Goal: Task Accomplishment & Management: Complete application form

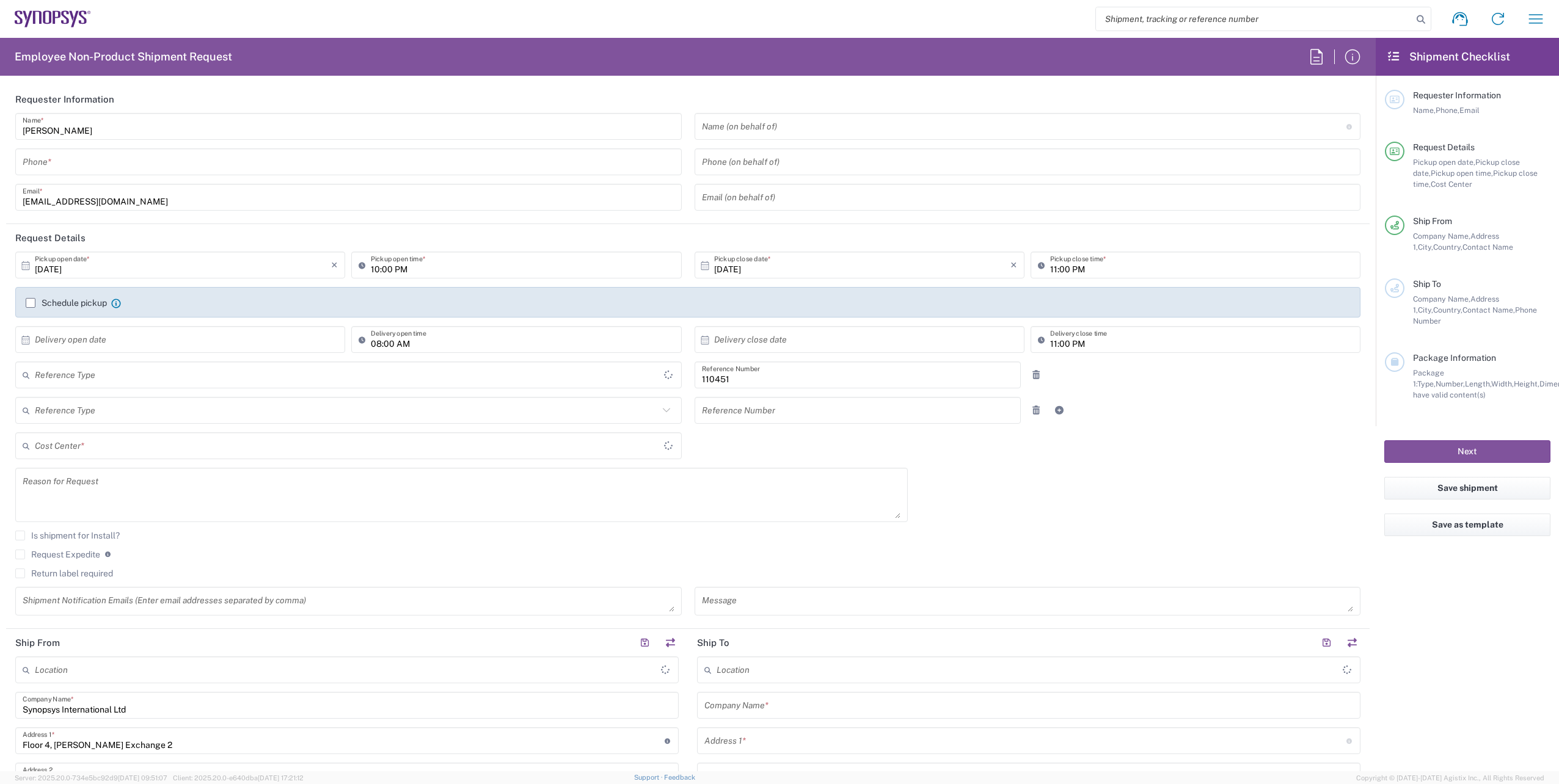
type input "IE04, FAC, IE02, Dublin 110451"
type input "Delivered at Place"
type input "Ireland"
type input "Department"
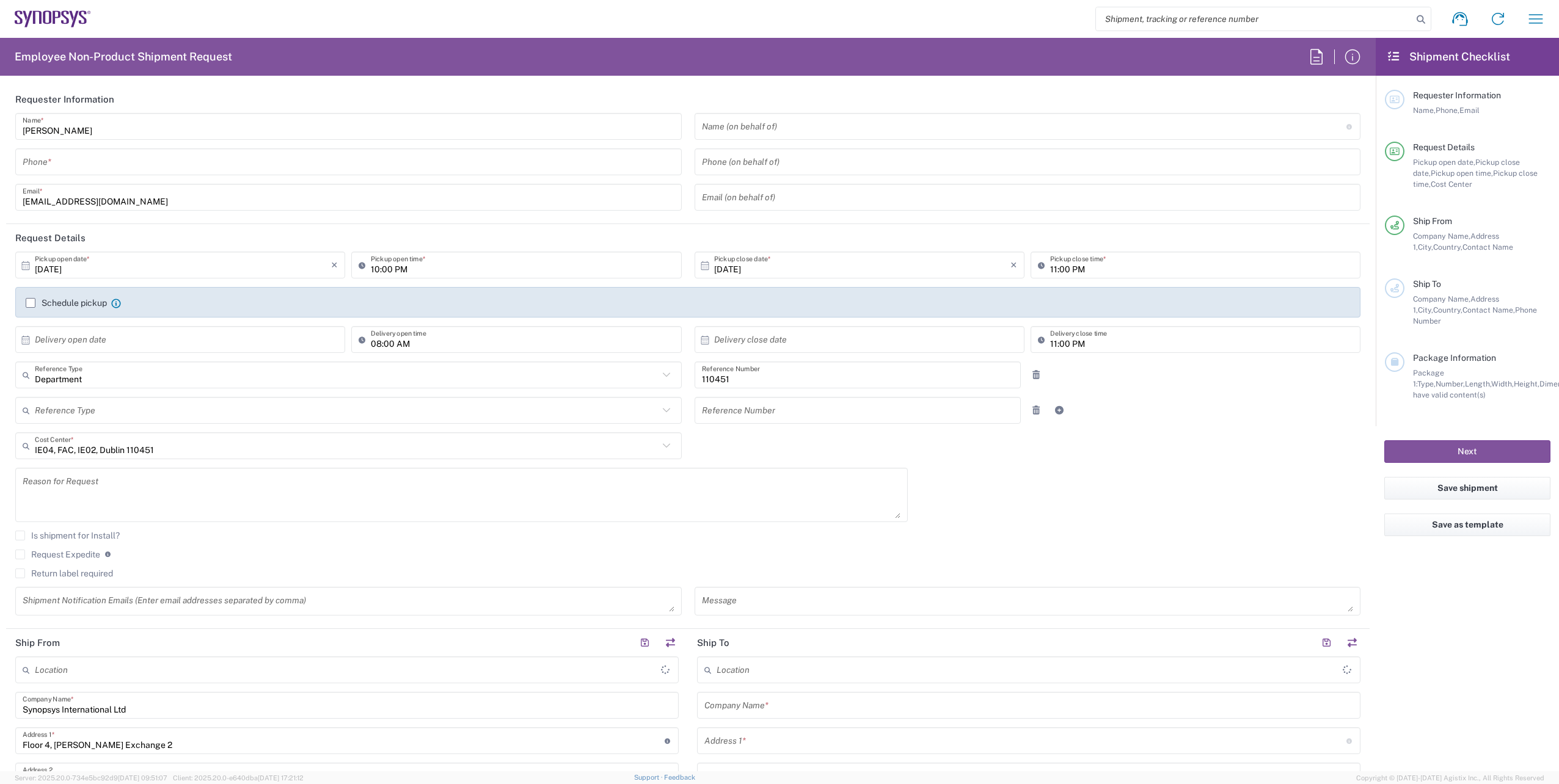
type input "Dublin IE02"
click at [87, 161] on input "tel" at bounding box center [348, 162] width 651 height 21
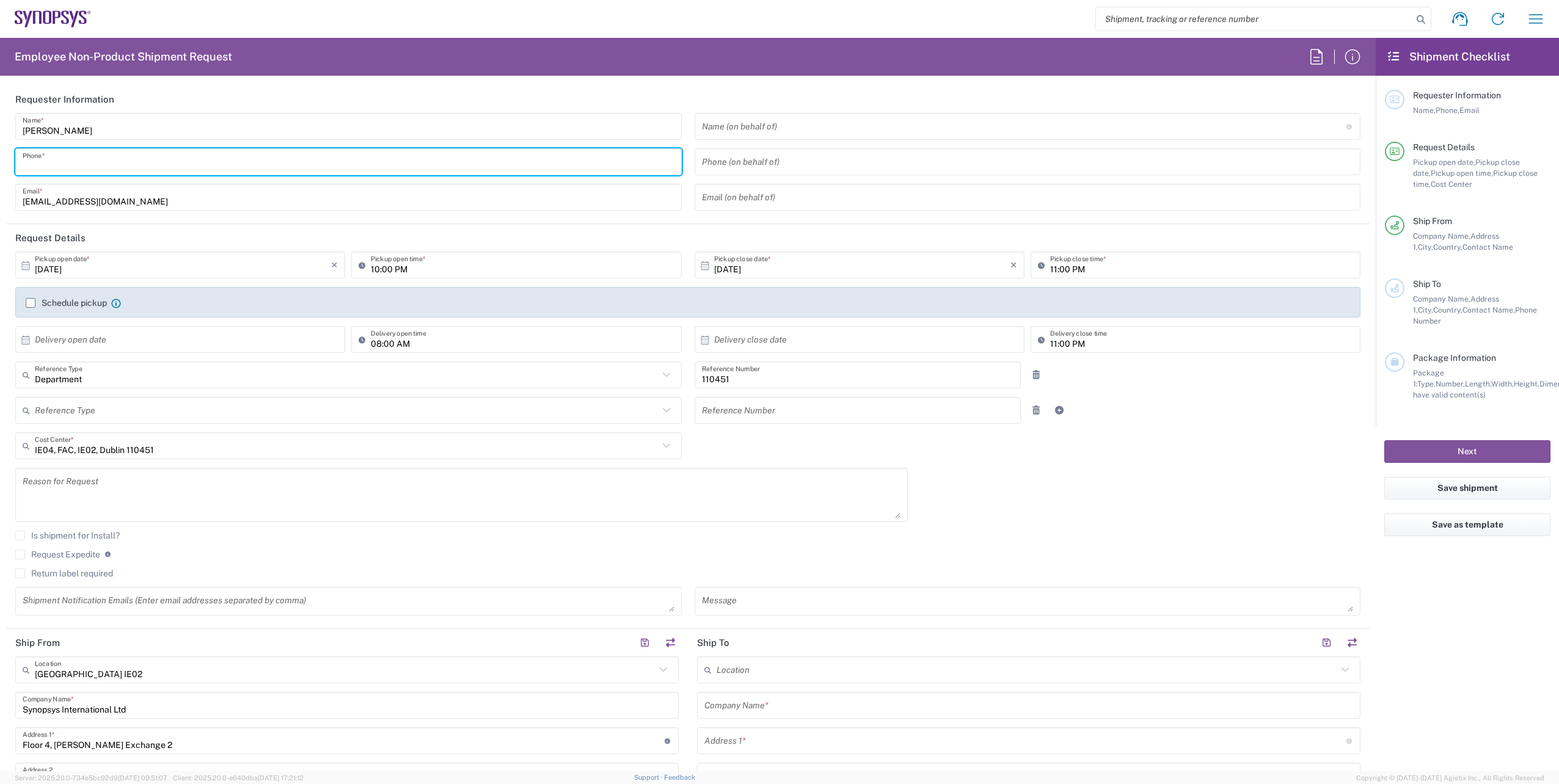
paste input "+353 1 575 8329"
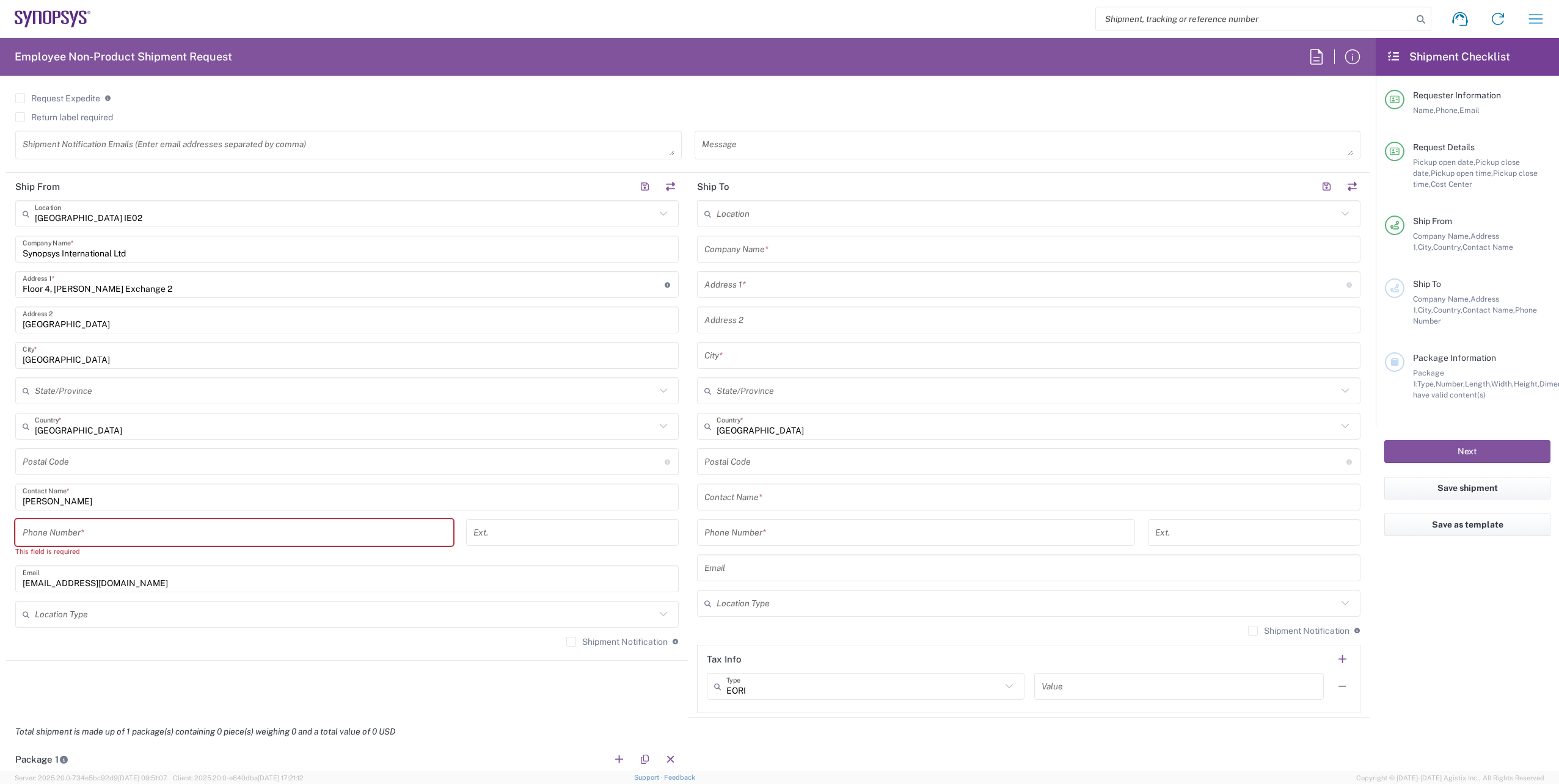
scroll to position [489, 0]
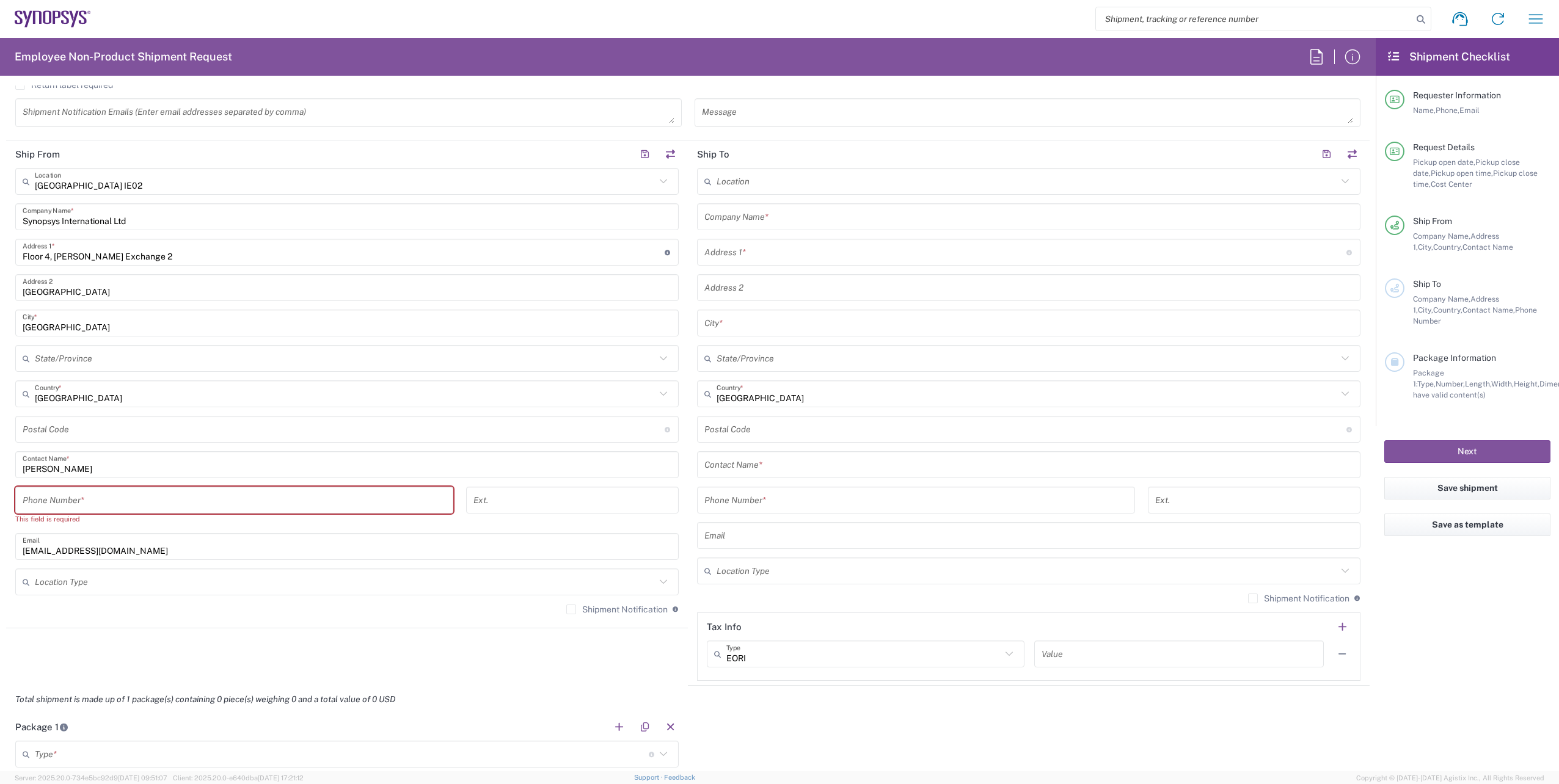
type input "+353 1 575 8329"
click at [136, 504] on input "tel" at bounding box center [234, 500] width 423 height 21
paste input "+353 1 575 8329"
type input "+353 1 575 8329"
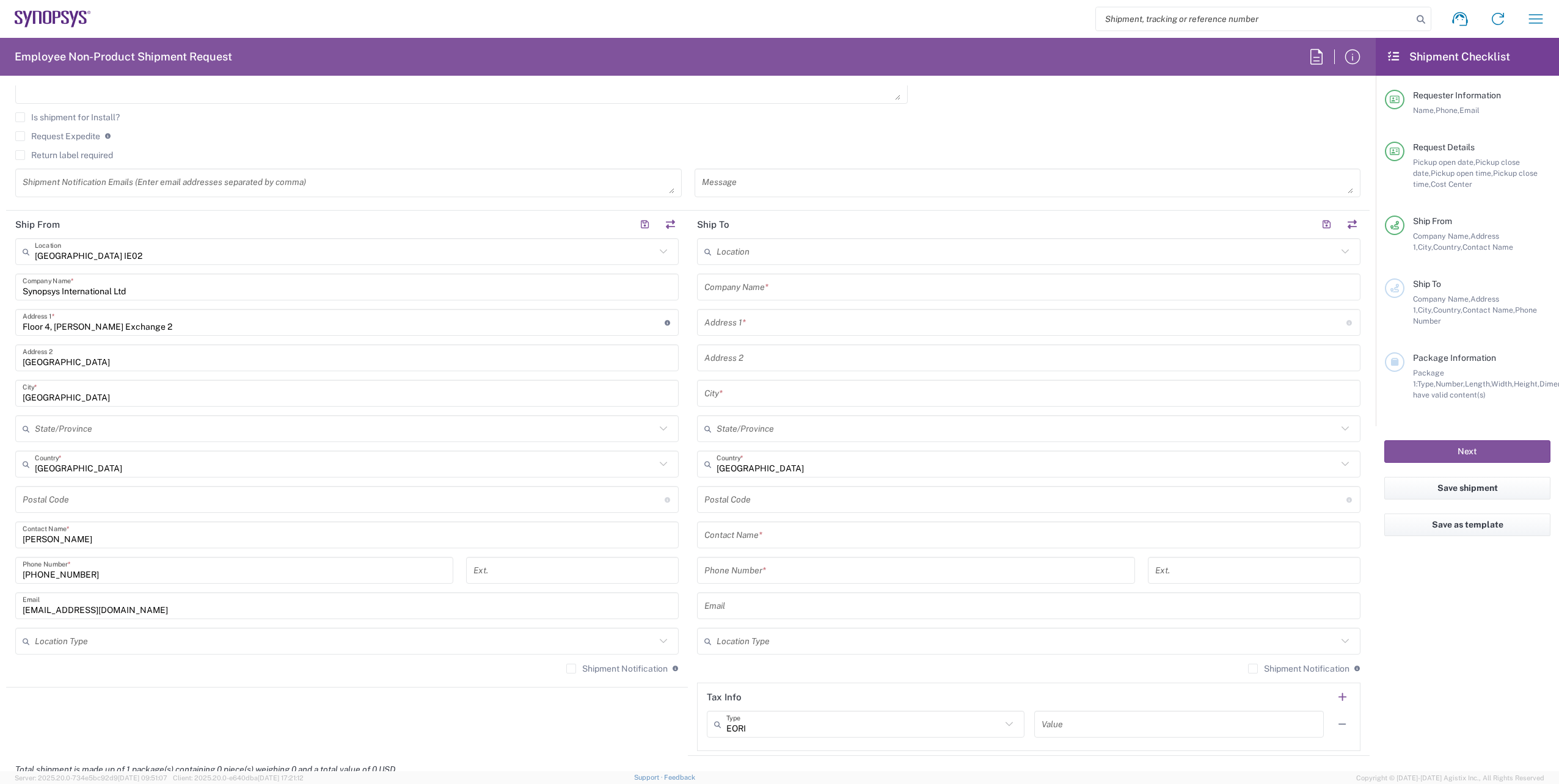
scroll to position [184, 0]
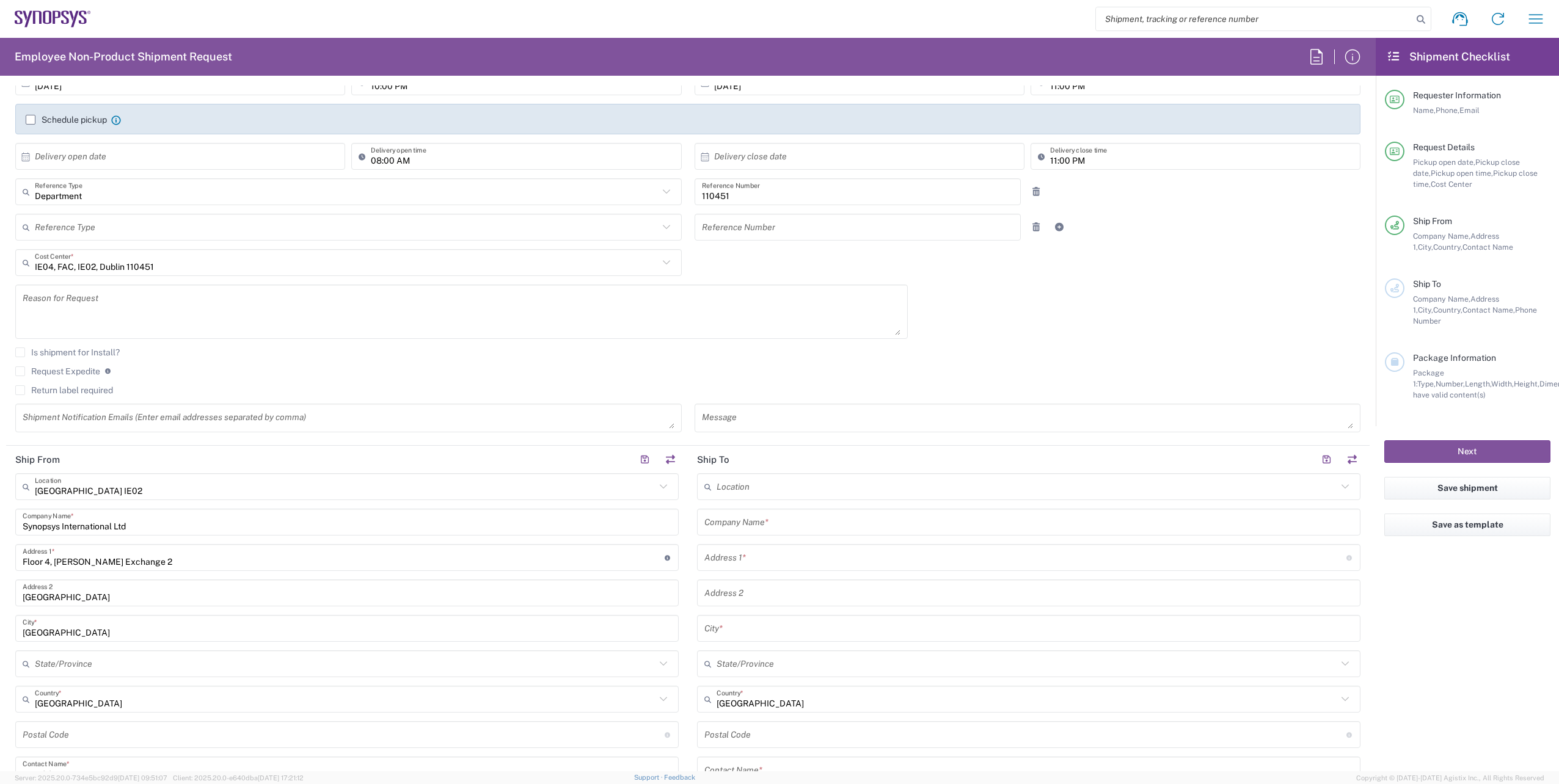
click at [120, 415] on textarea at bounding box center [348, 418] width 651 height 21
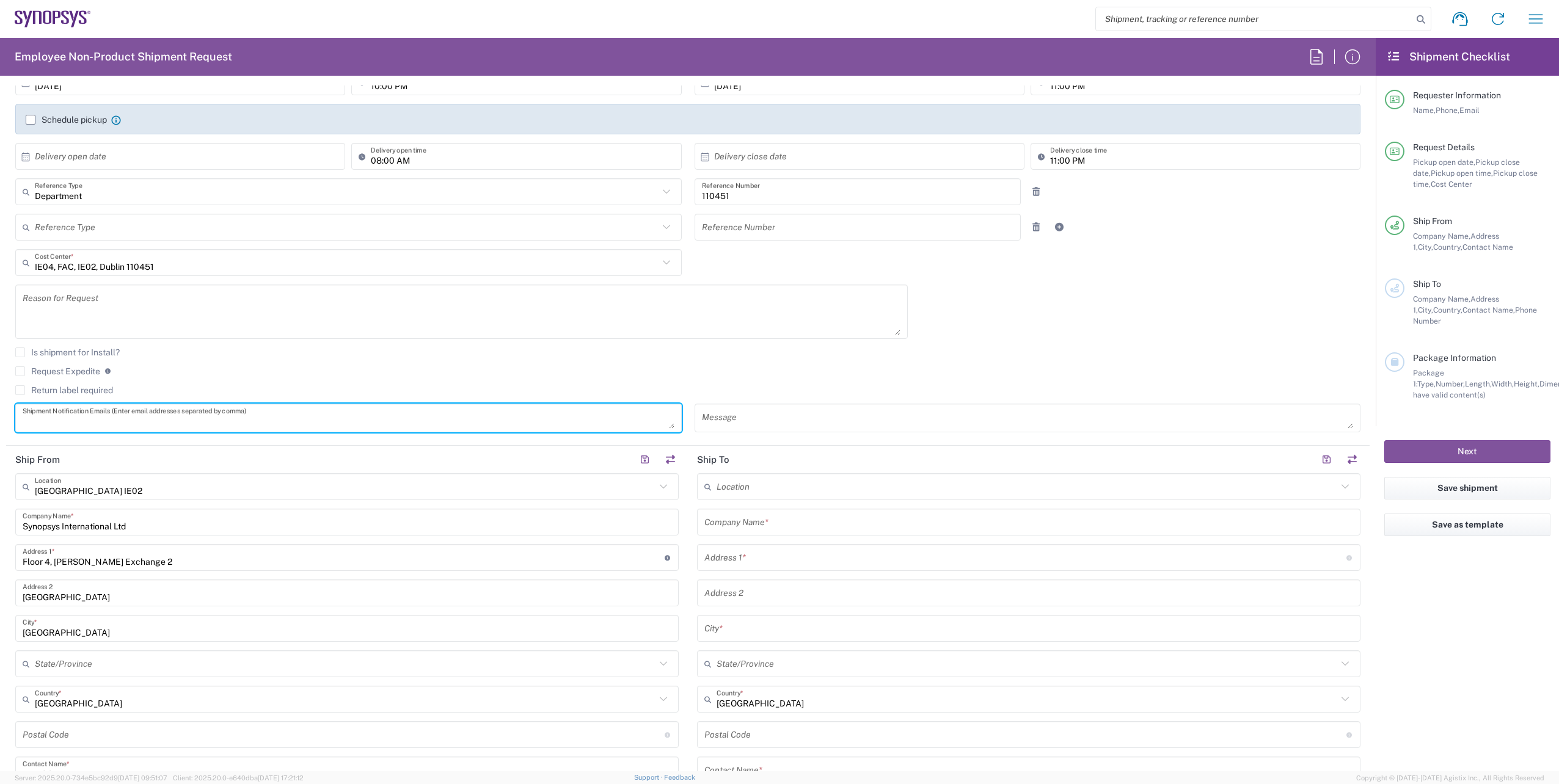
paste textarea "emea-rsoc@synopsys.com"
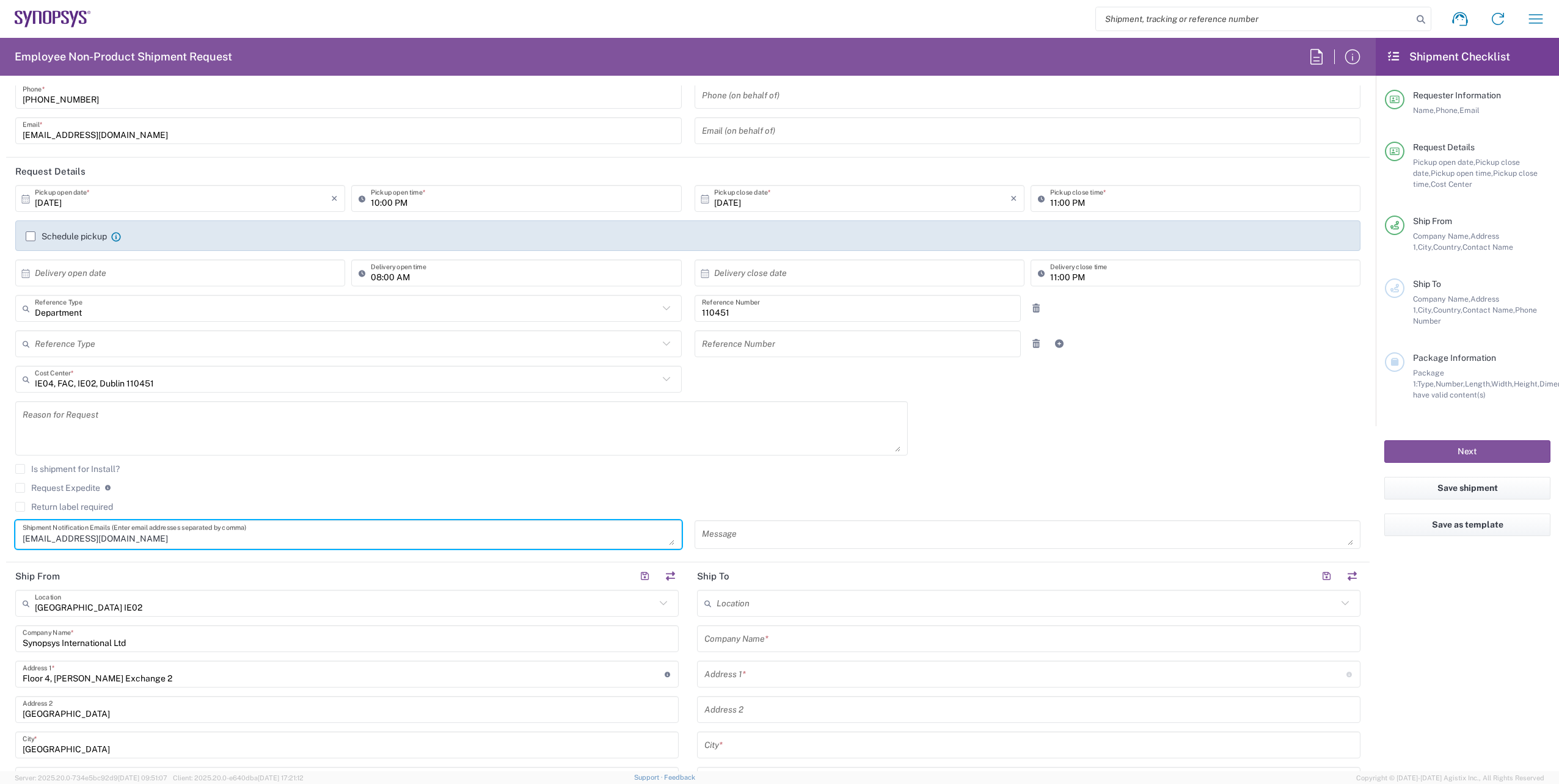
scroll to position [0, 0]
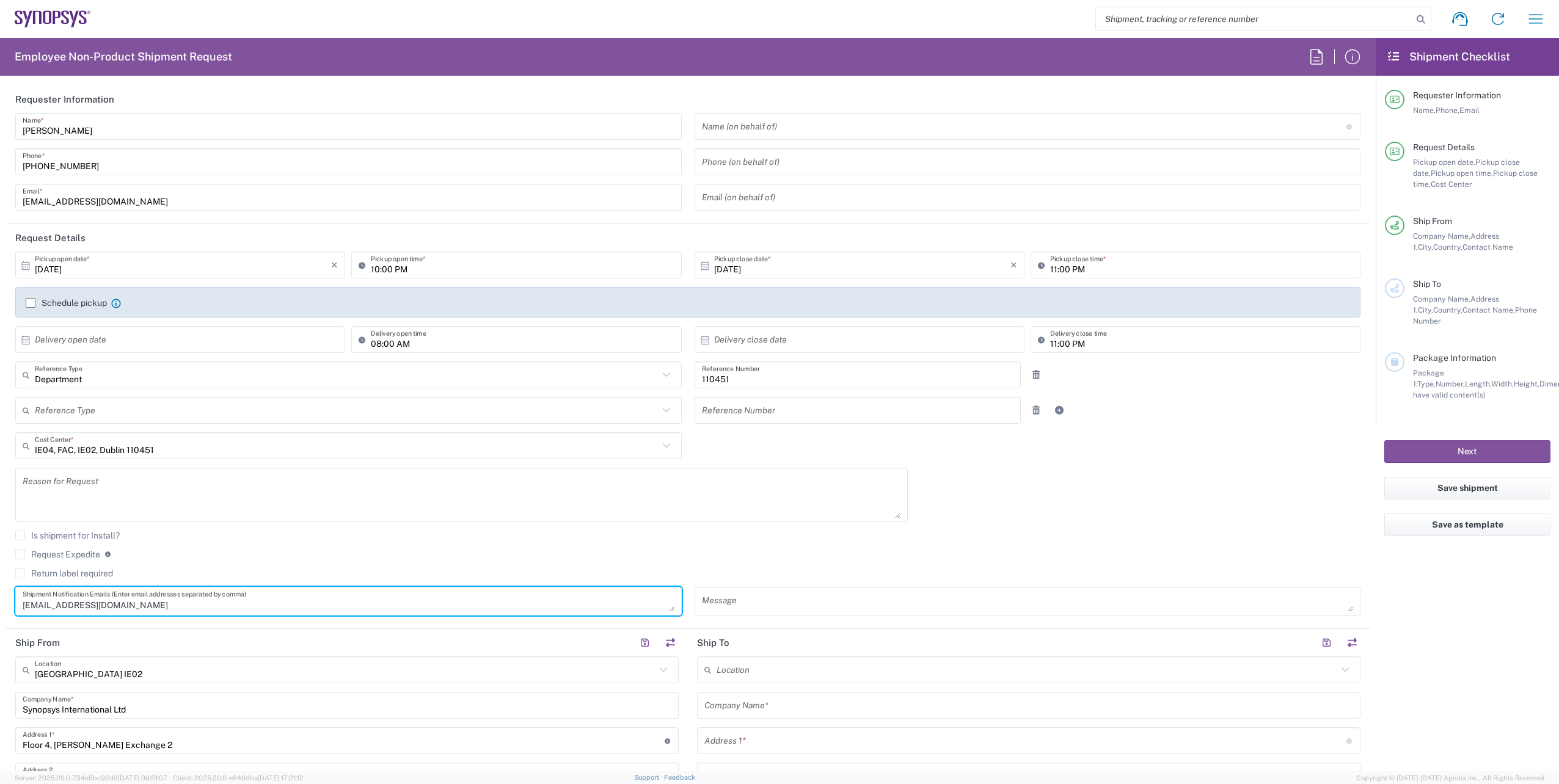
type textarea "emea-rsoc@synopsys.com"
click at [21, 267] on icon at bounding box center [26, 265] width 11 height 11
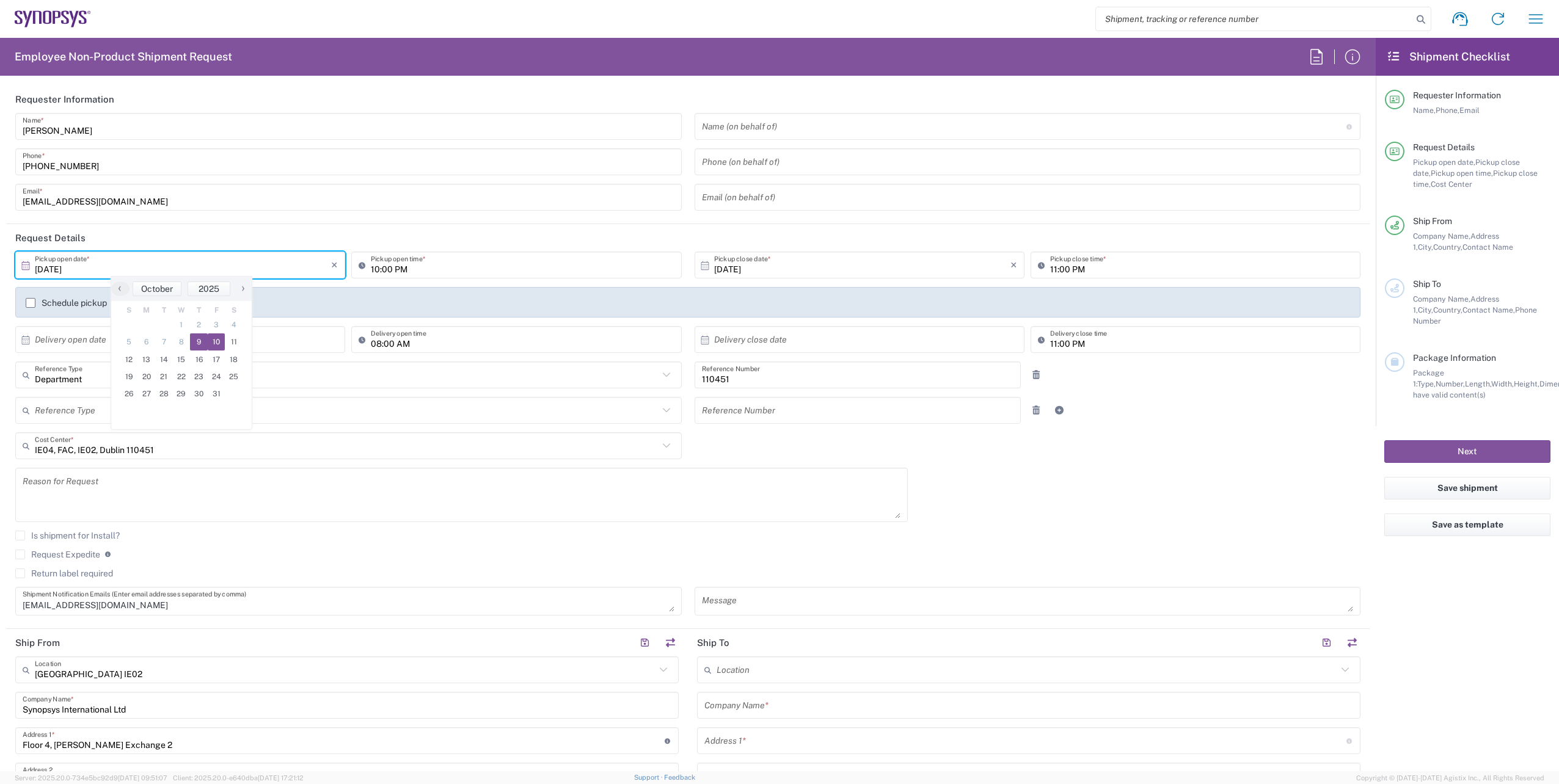
click at [214, 340] on span "10" at bounding box center [216, 342] width 18 height 17
type input "10/10/2025"
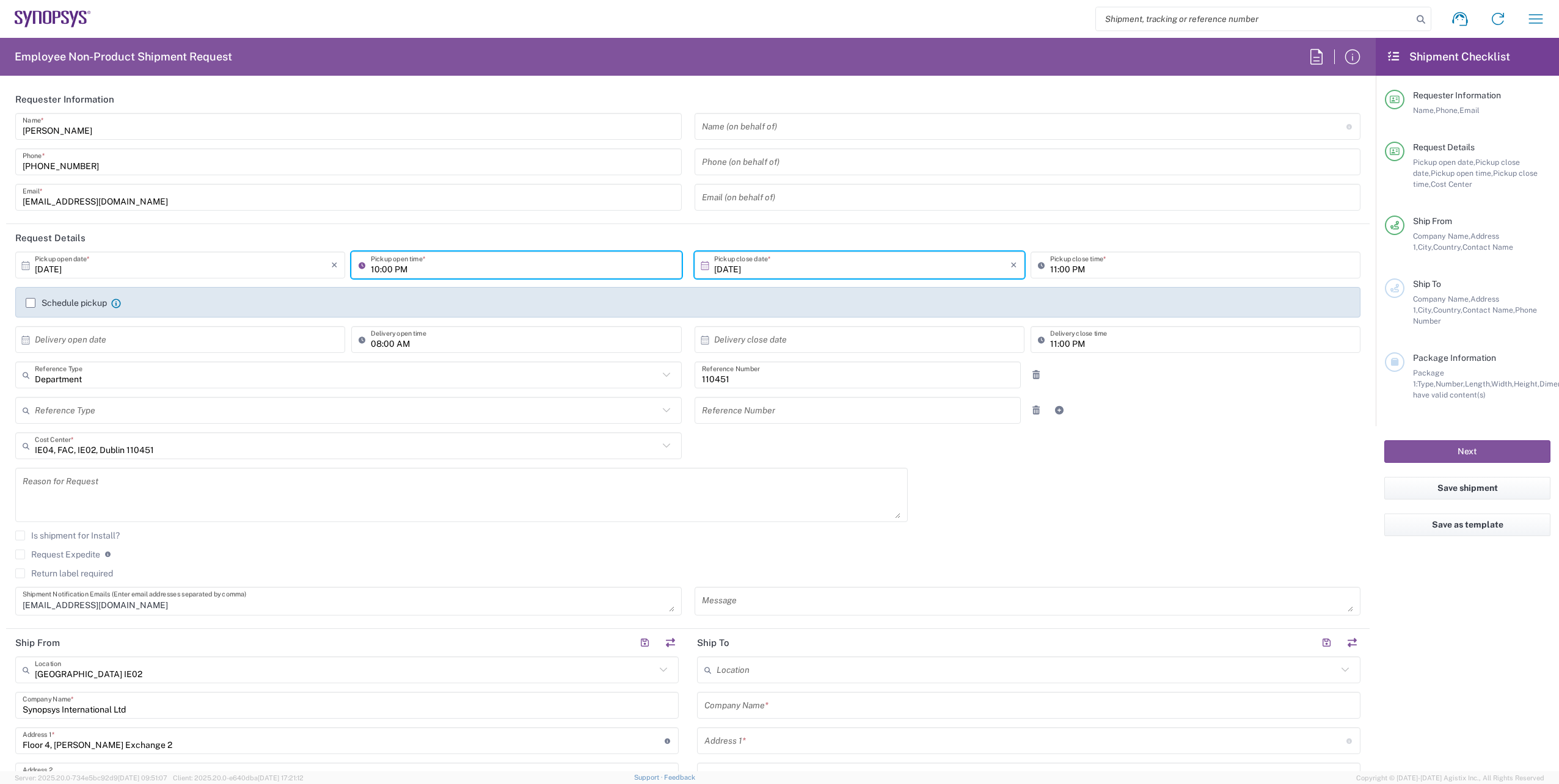
click at [376, 269] on input "10:00 PM" at bounding box center [523, 265] width 303 height 21
click at [408, 269] on input "08:00 PM" at bounding box center [523, 265] width 303 height 21
type input "08:00 AM"
click at [701, 265] on icon at bounding box center [705, 265] width 8 height 9
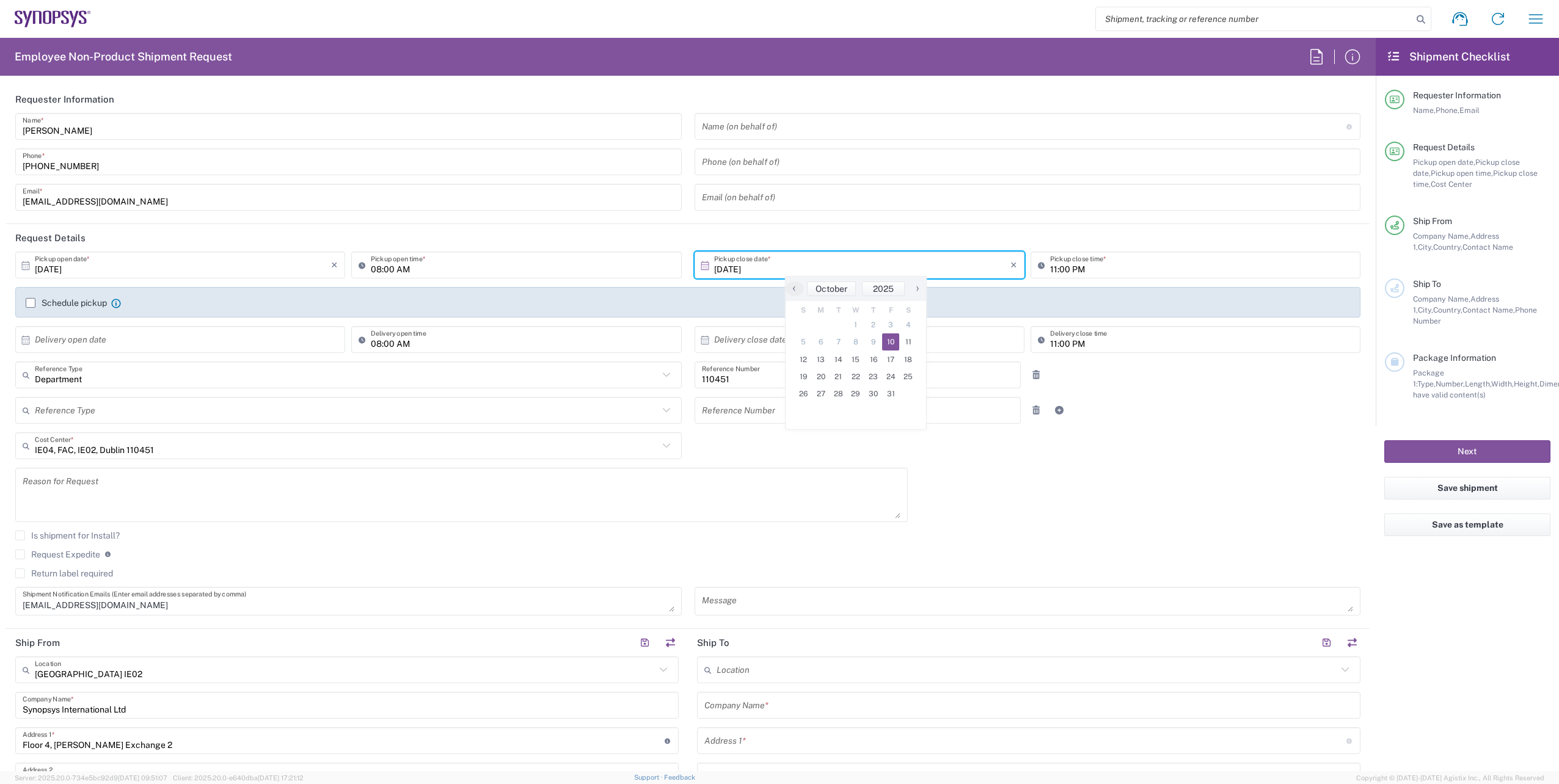
click at [893, 341] on span "10" at bounding box center [890, 342] width 18 height 17
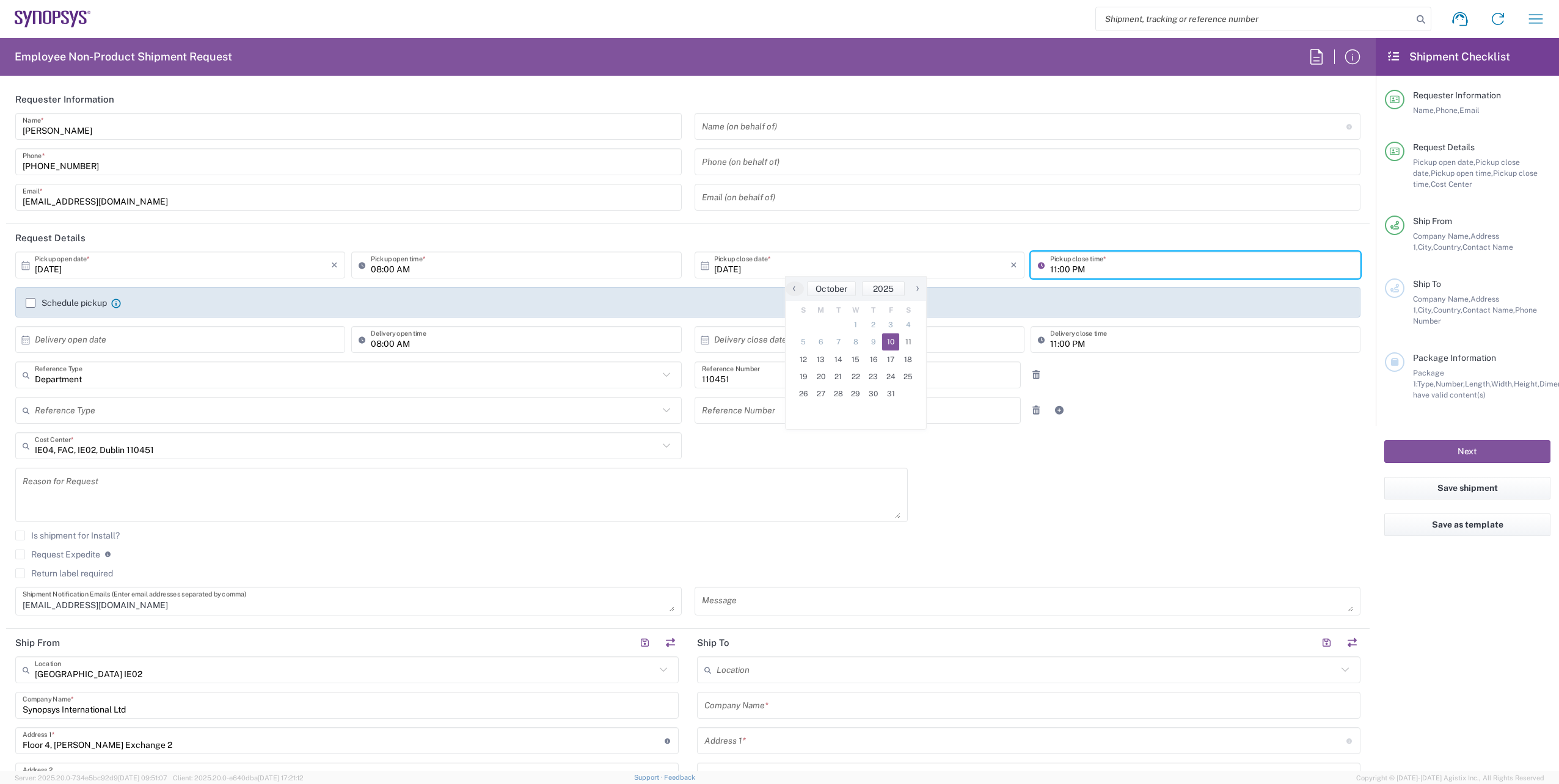
click at [1050, 272] on input "11:00 PM" at bounding box center [1201, 265] width 303 height 21
click at [1080, 268] on input "04:00 PM" at bounding box center [1201, 265] width 303 height 21
type input "04:00 PM"
click at [1162, 479] on div "10/10/2025 × Pickup open date * Cancel Apply 08:00 AM Pickup open time * 10/10/…" at bounding box center [688, 437] width 1358 height 372
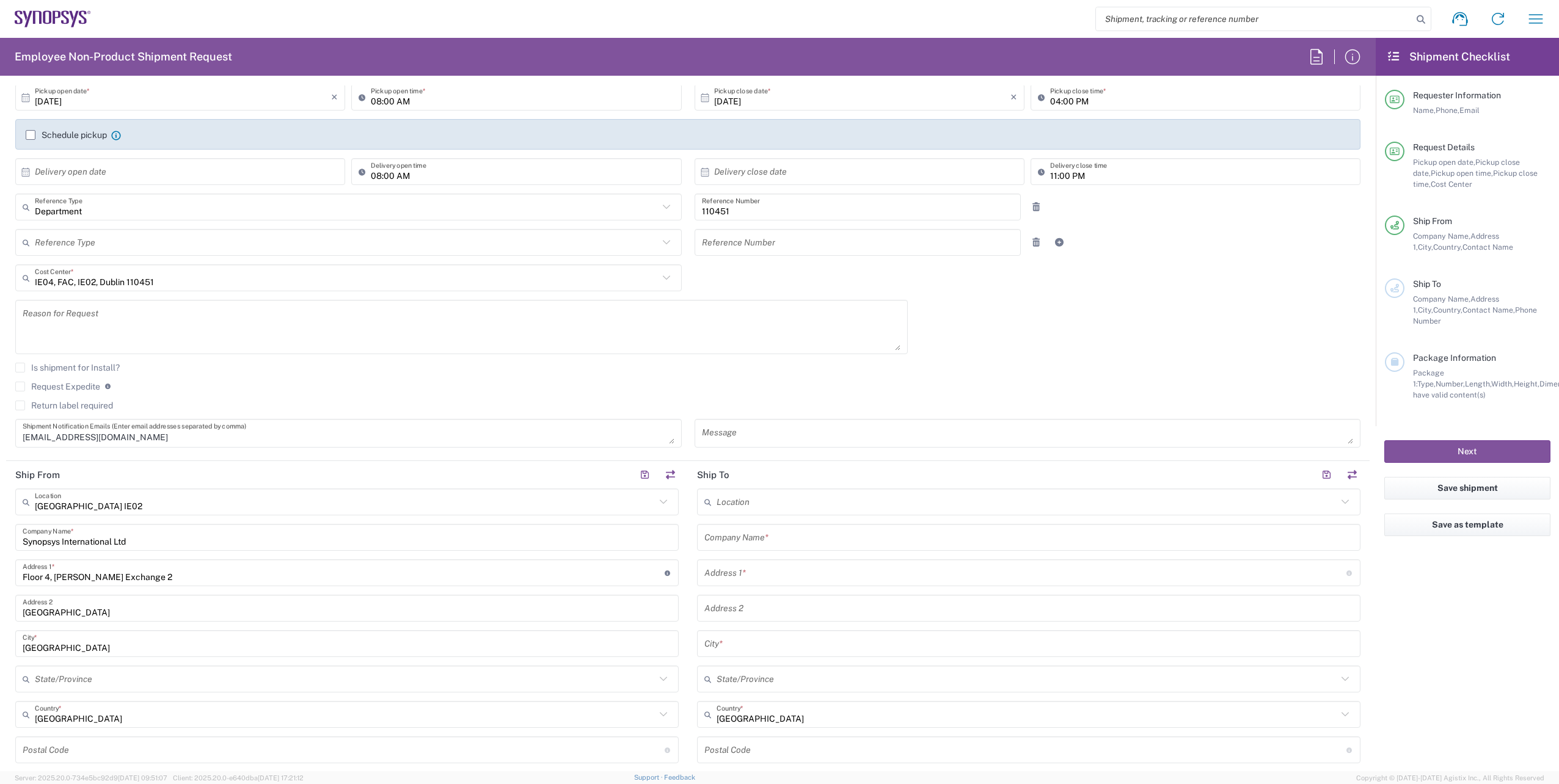
scroll to position [184, 0]
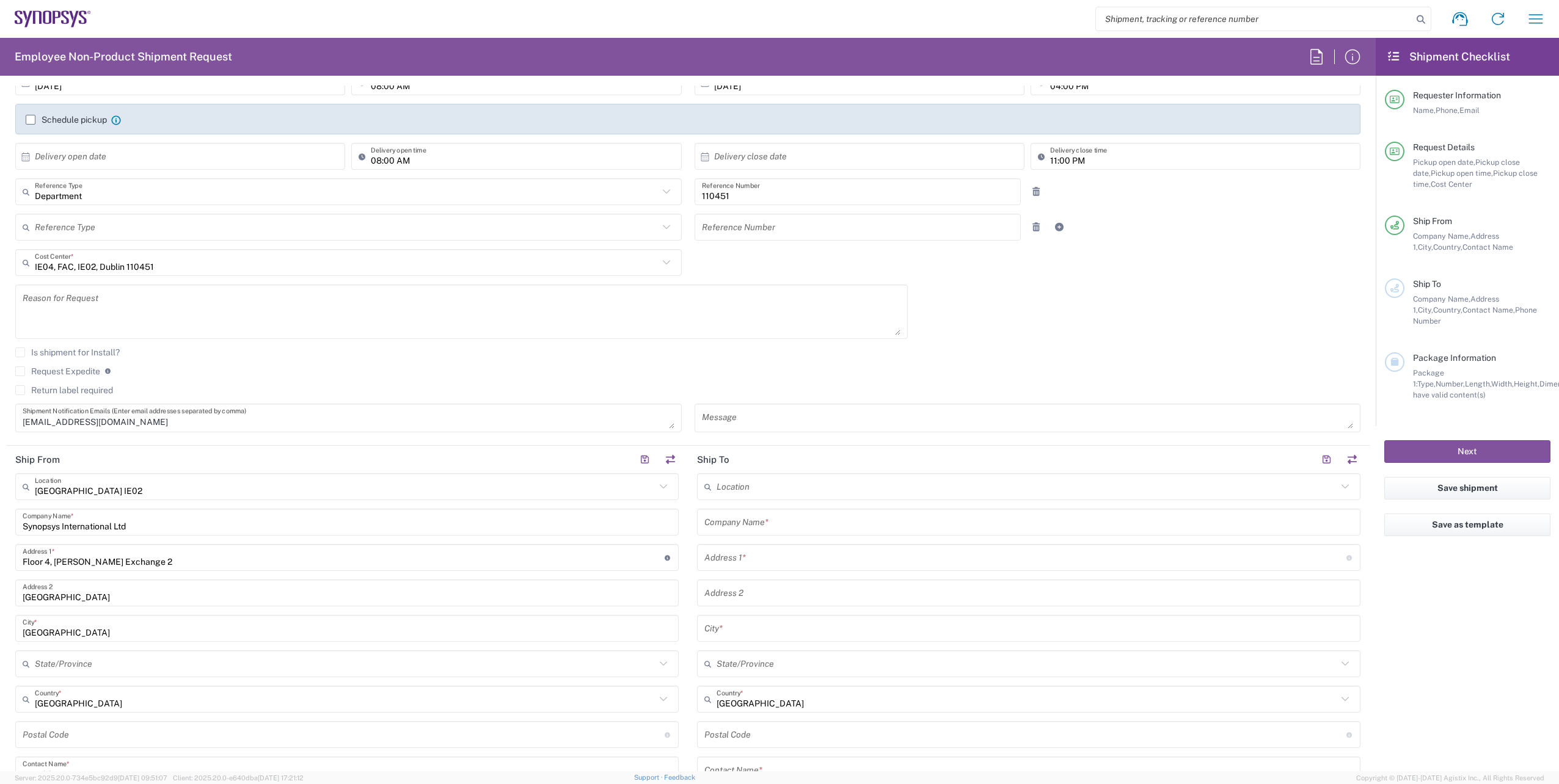
click at [799, 415] on textarea at bounding box center [1028, 418] width 651 height 21
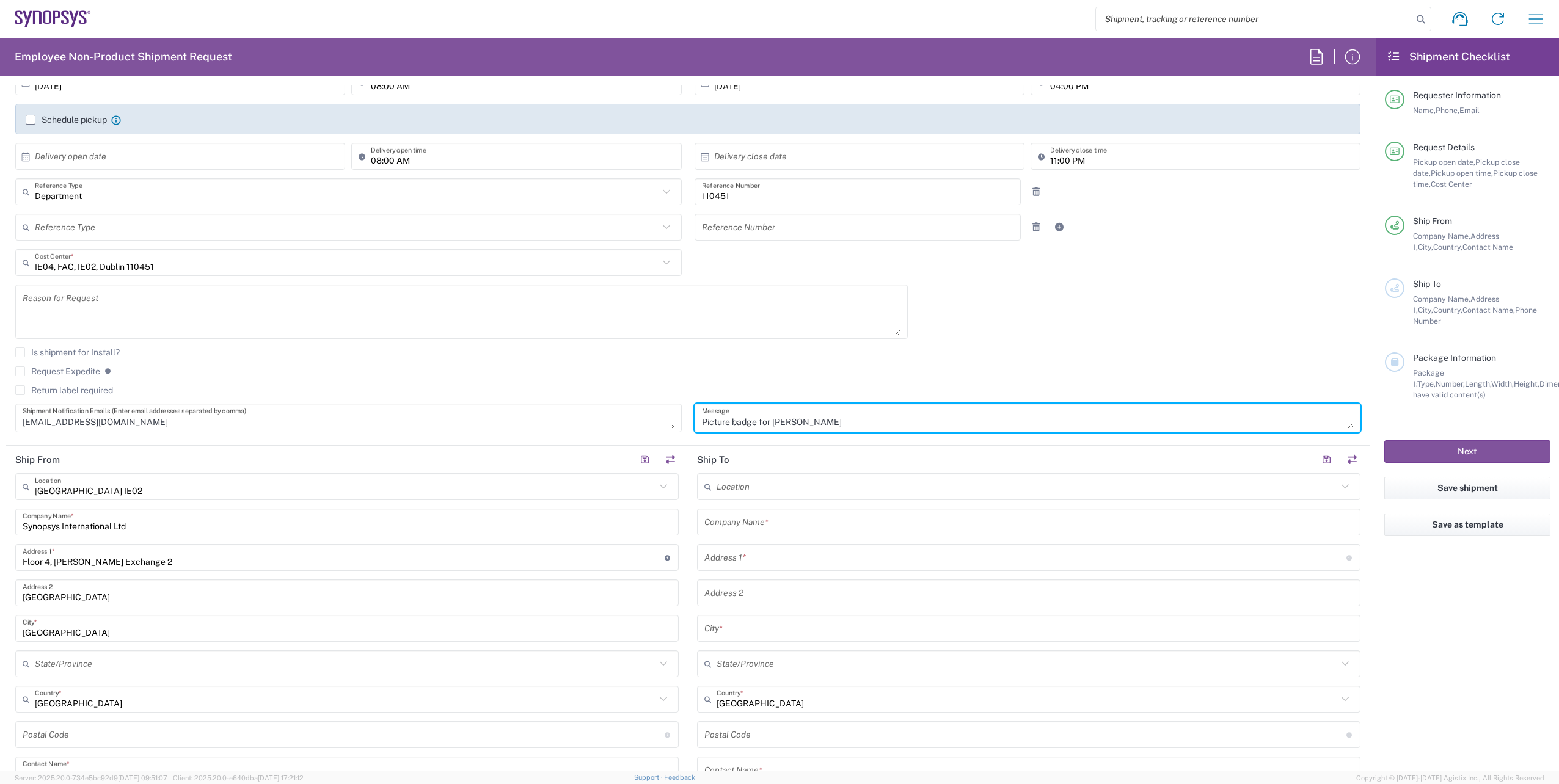
type textarea "Picture badge for Stefanos Christopoulus"
click at [1442, 665] on agx-form-checklist "Shipment Checklist Requester Information Name, Phone, Email Request Details Pic…" at bounding box center [1467, 404] width 184 height 733
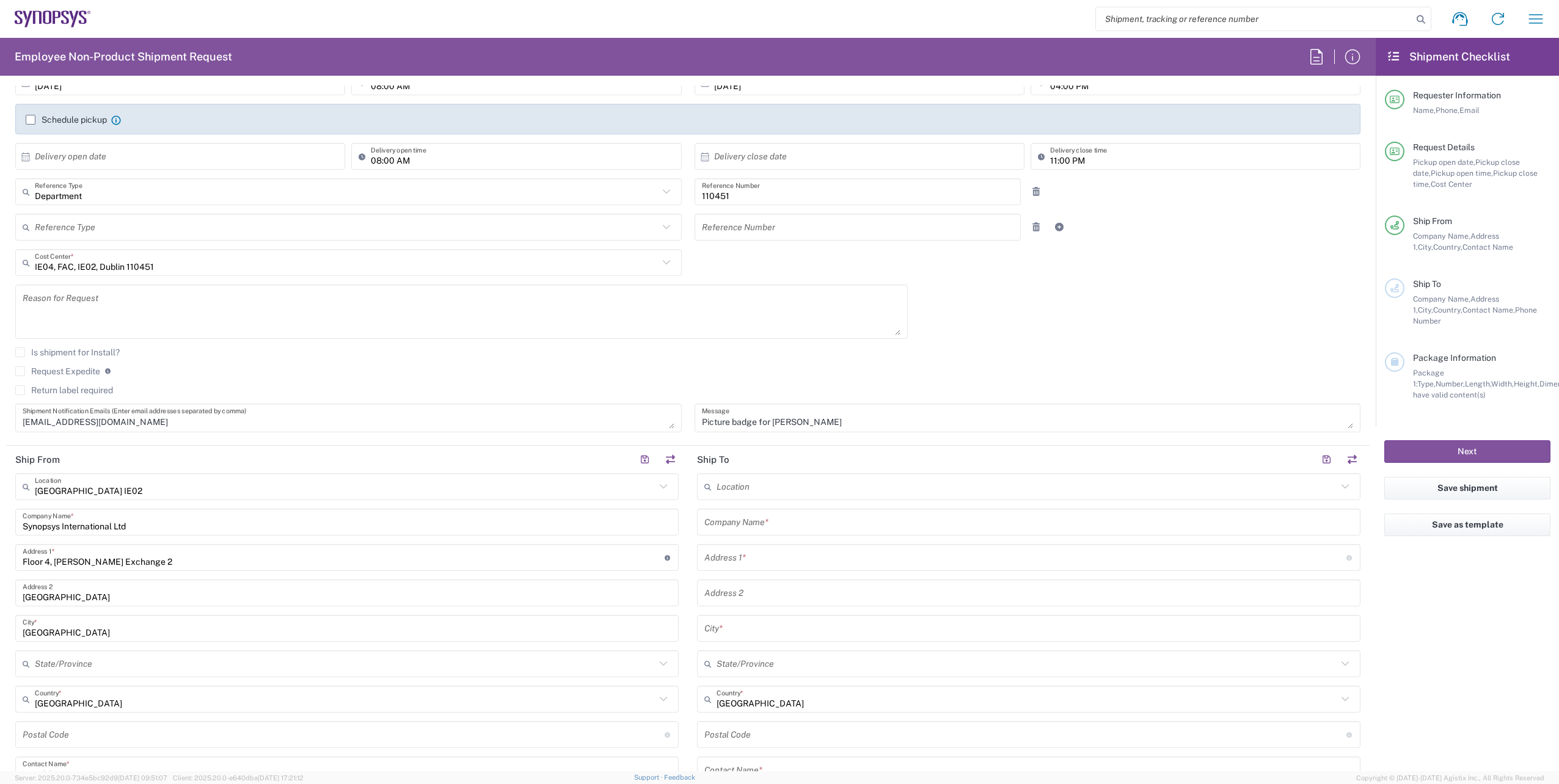
click at [1296, 492] on input "text" at bounding box center [1026, 486] width 621 height 21
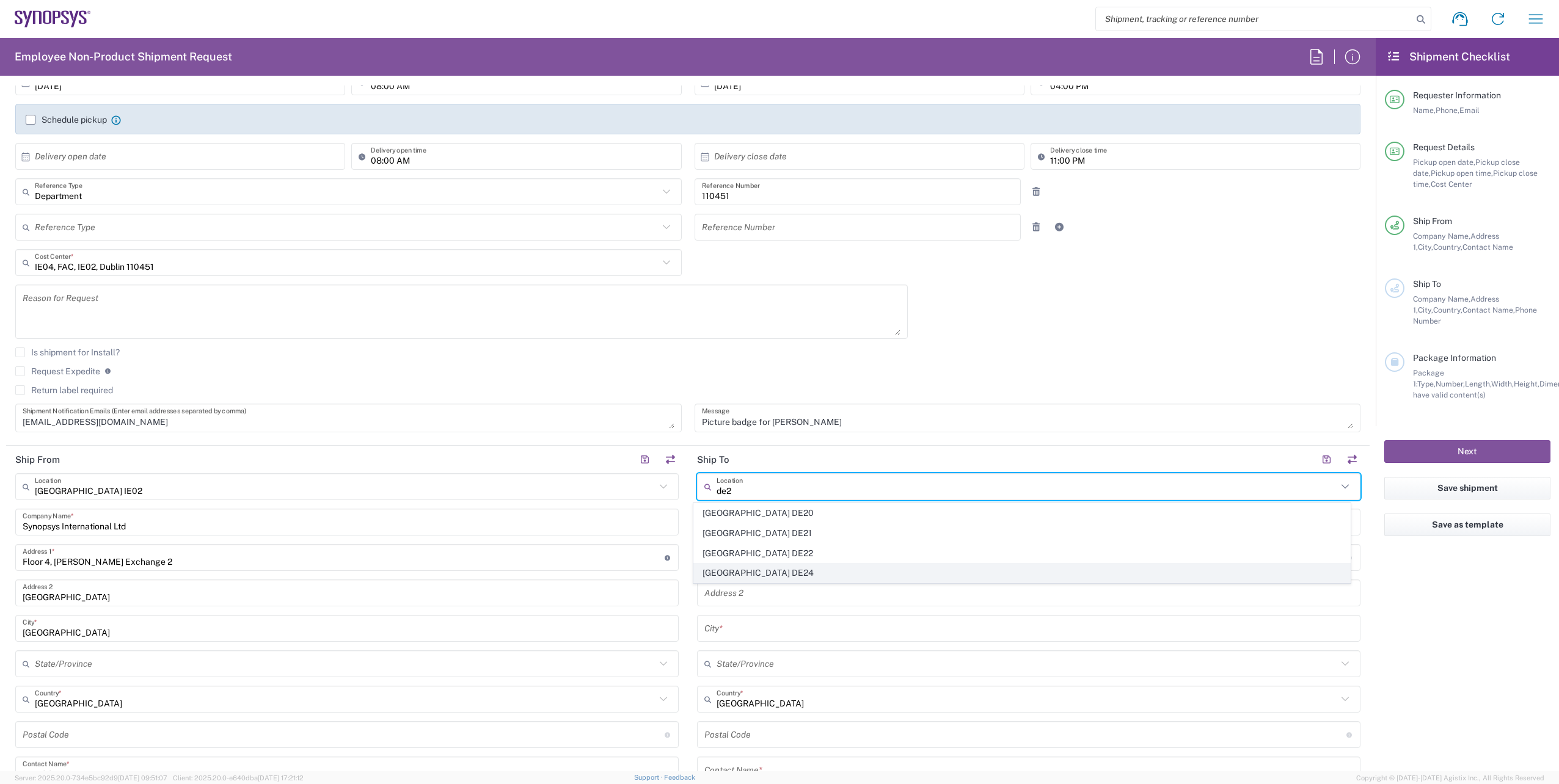
click at [799, 571] on span "Munich DE24" at bounding box center [1022, 573] width 657 height 19
type input "Munich DE24"
type input "Synopsys GmbH"
type input "August-Everding-Str. 24"
type input "München"
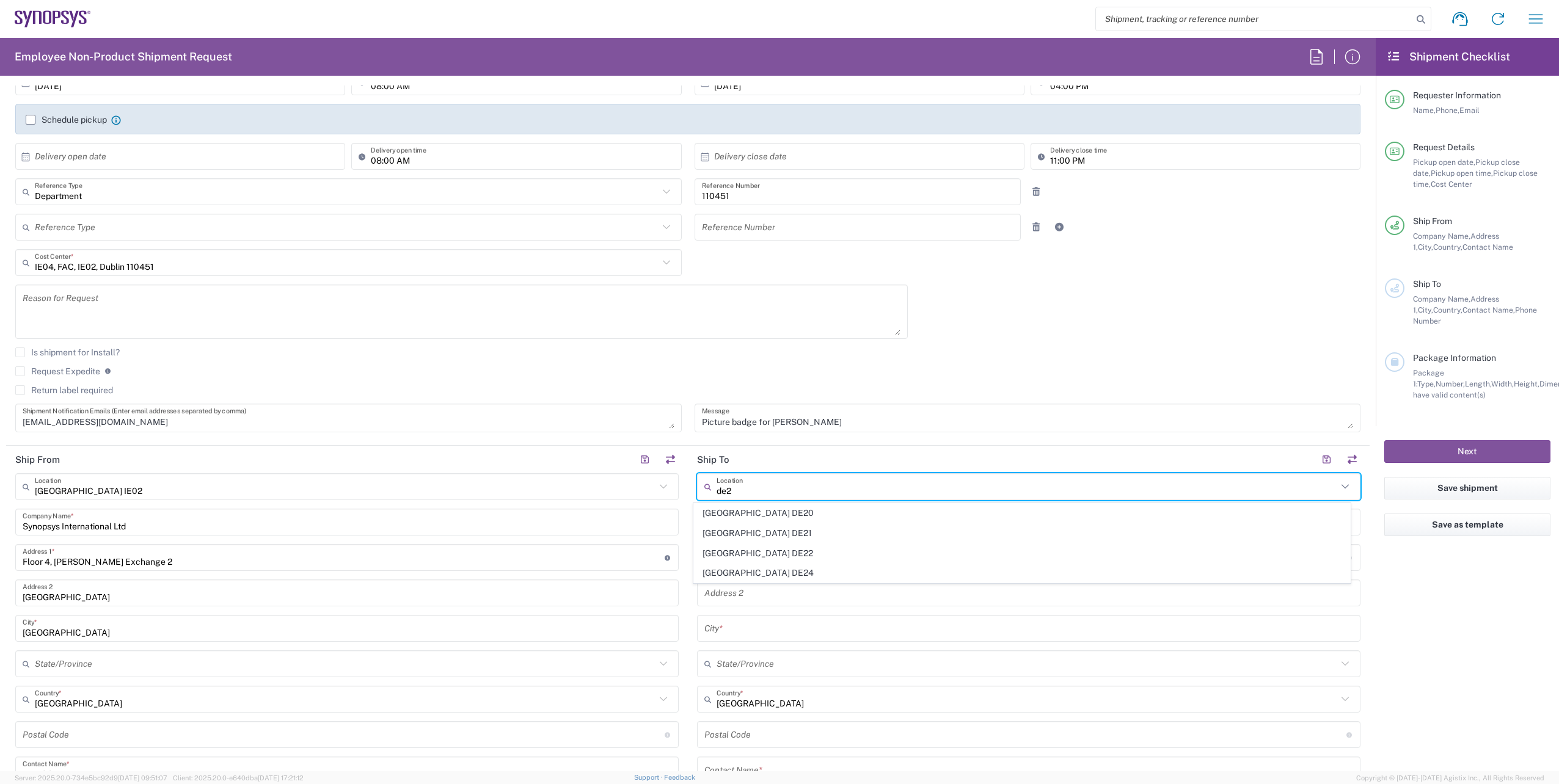
type input "Germany"
type input "81671"
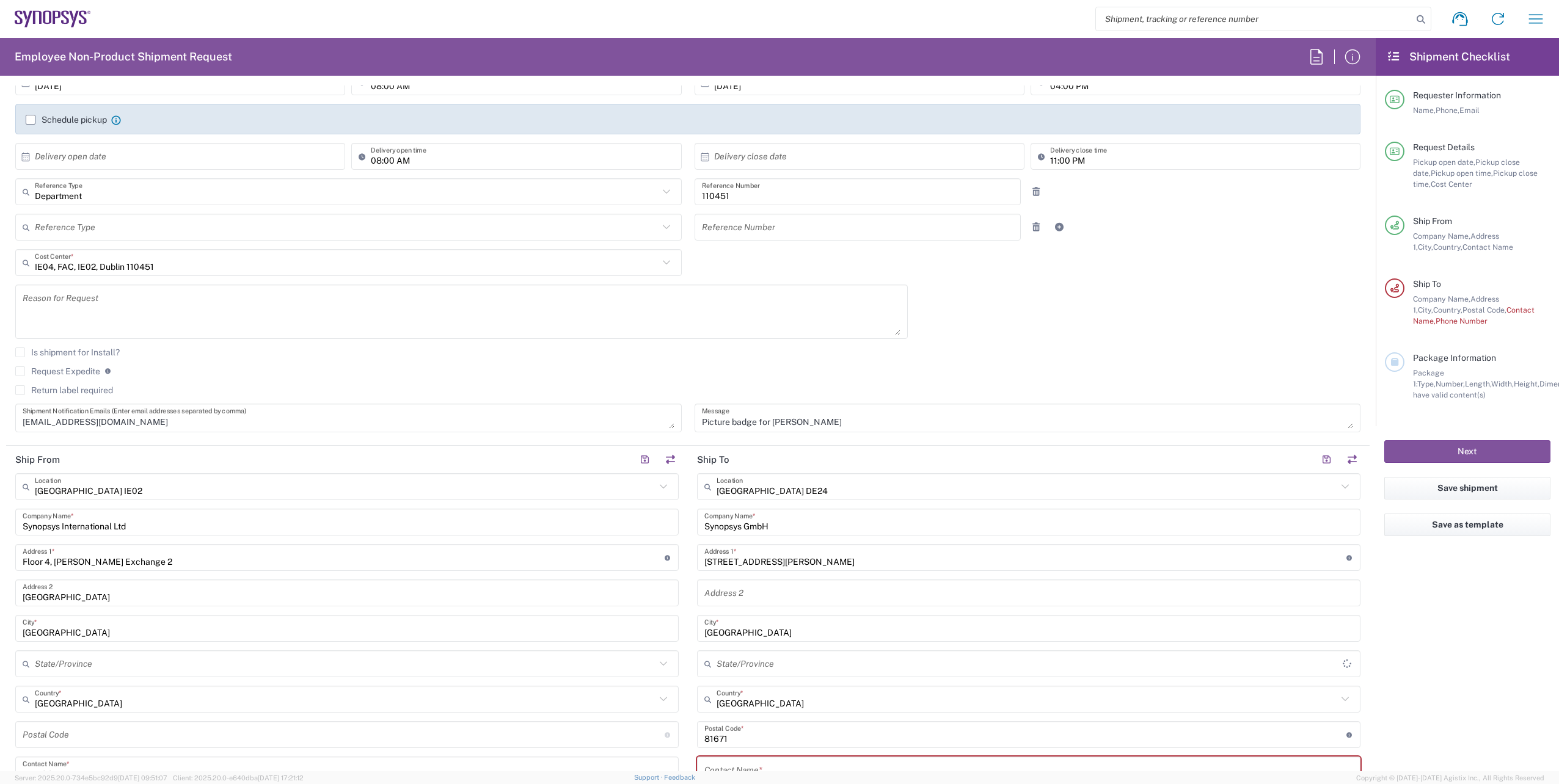
type input "Bavaria"
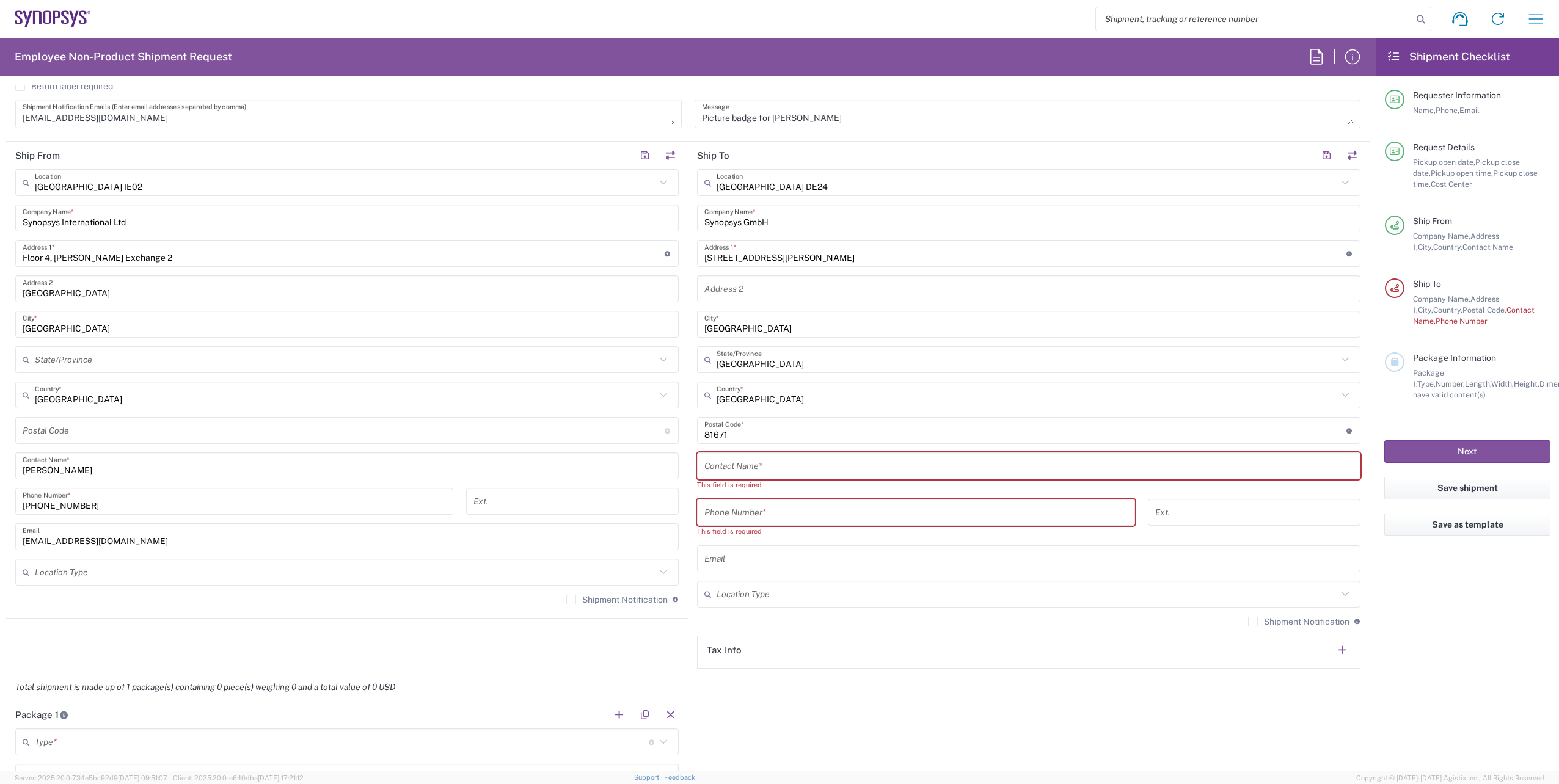
scroll to position [489, 0]
click at [799, 469] on input "text" at bounding box center [1029, 465] width 649 height 21
paste input "Liliana Koran"
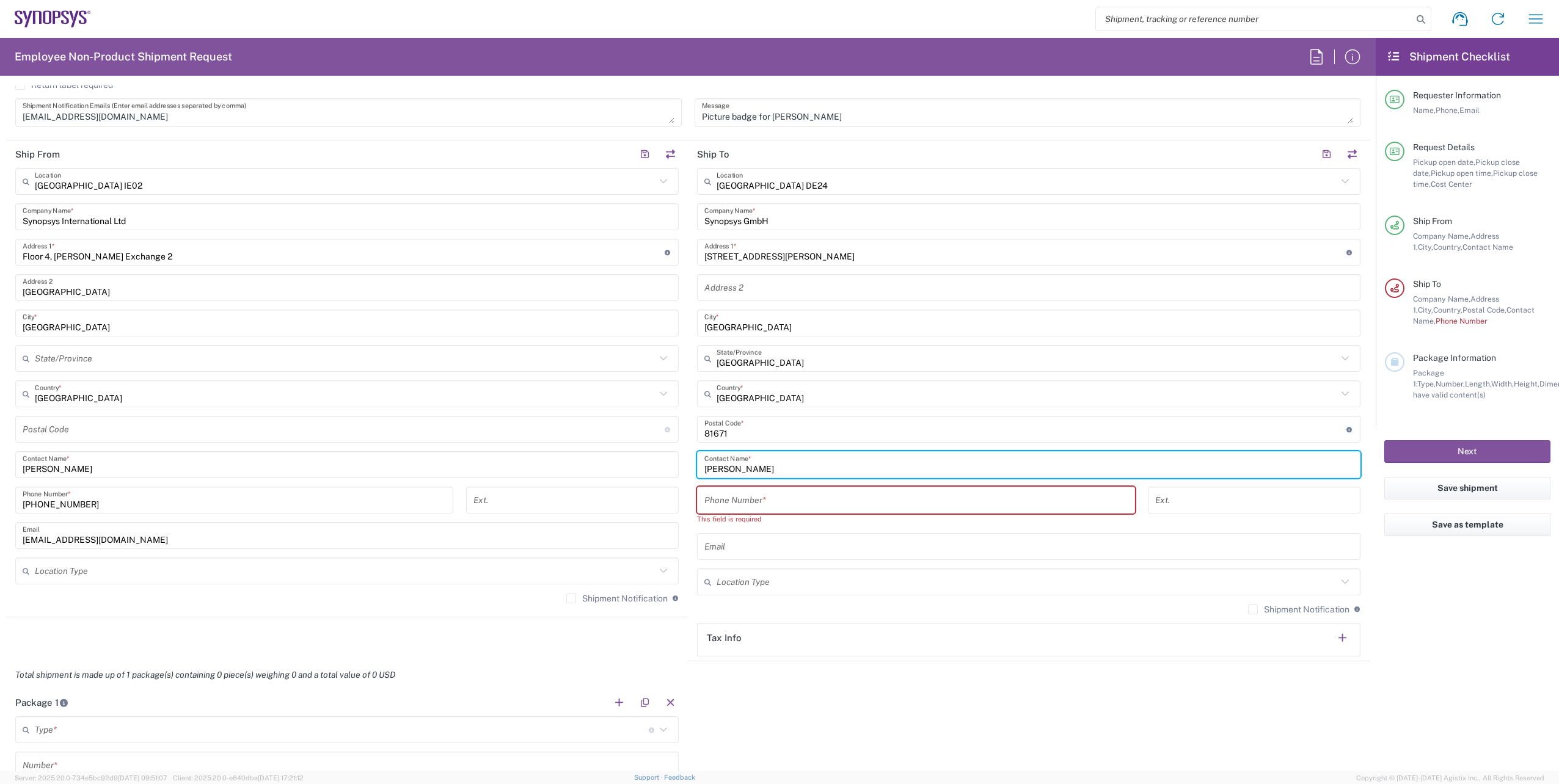
type input "Liliana Koran"
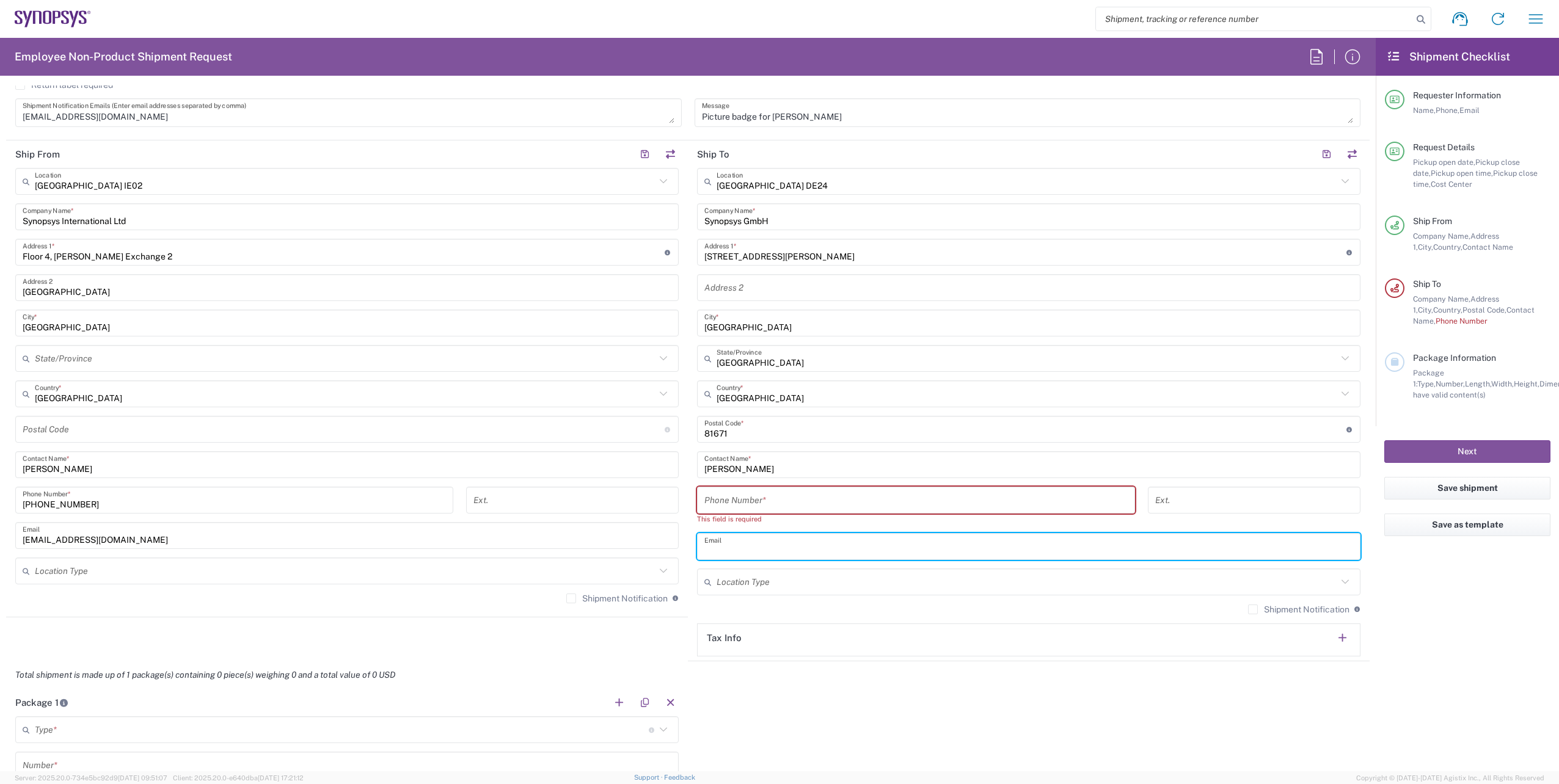
click at [766, 554] on input "text" at bounding box center [1029, 547] width 649 height 21
paste input "koran@synopsys.com"
type input "koran@synopsys.com"
click at [803, 506] on input "tel" at bounding box center [916, 500] width 423 height 21
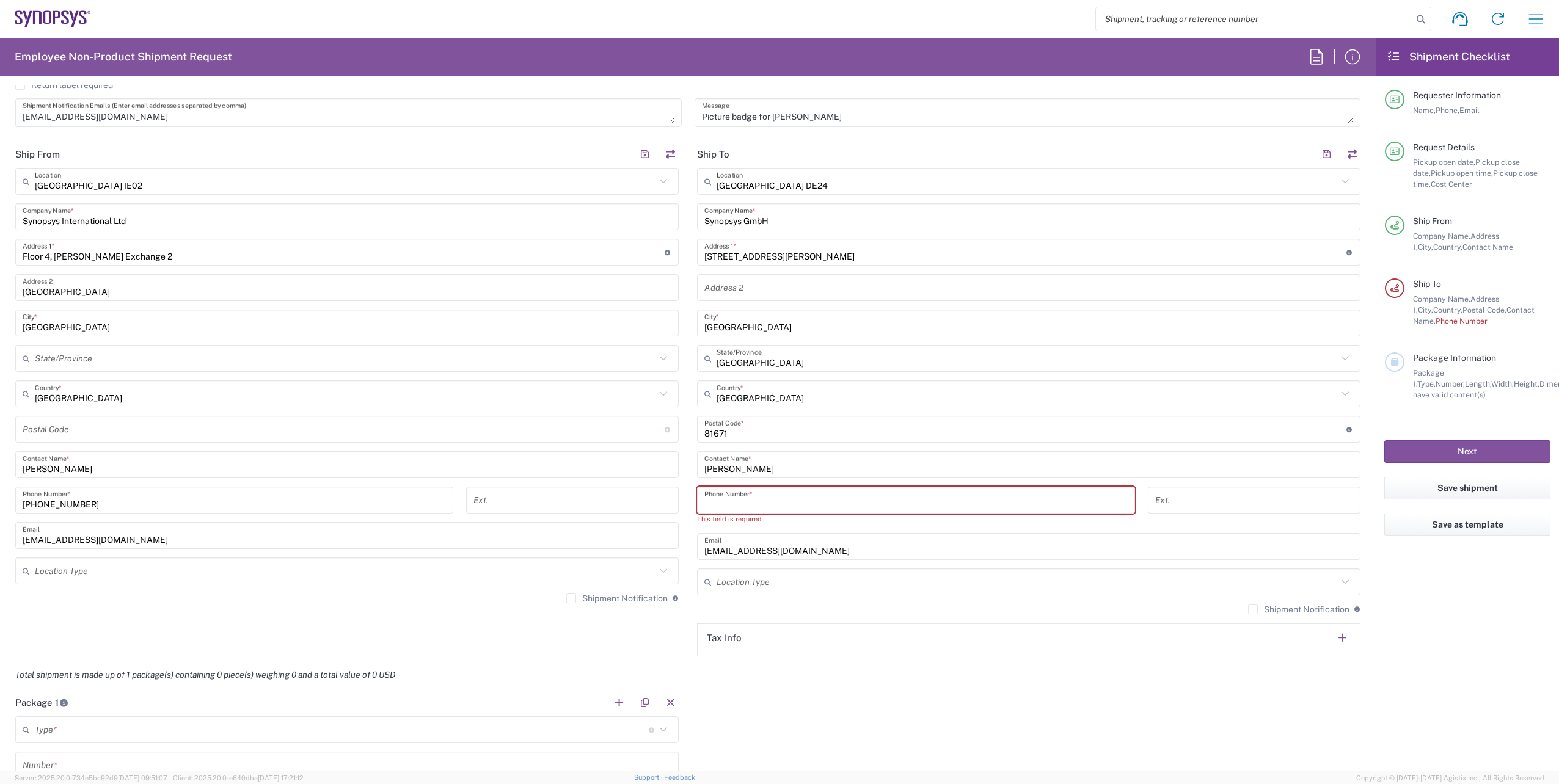
paste input "+49.89.54196414"
click at [730, 507] on input "+49.89.54196414" at bounding box center [916, 500] width 423 height 21
click at [718, 508] on input "+49.8954196414" at bounding box center [916, 500] width 423 height 21
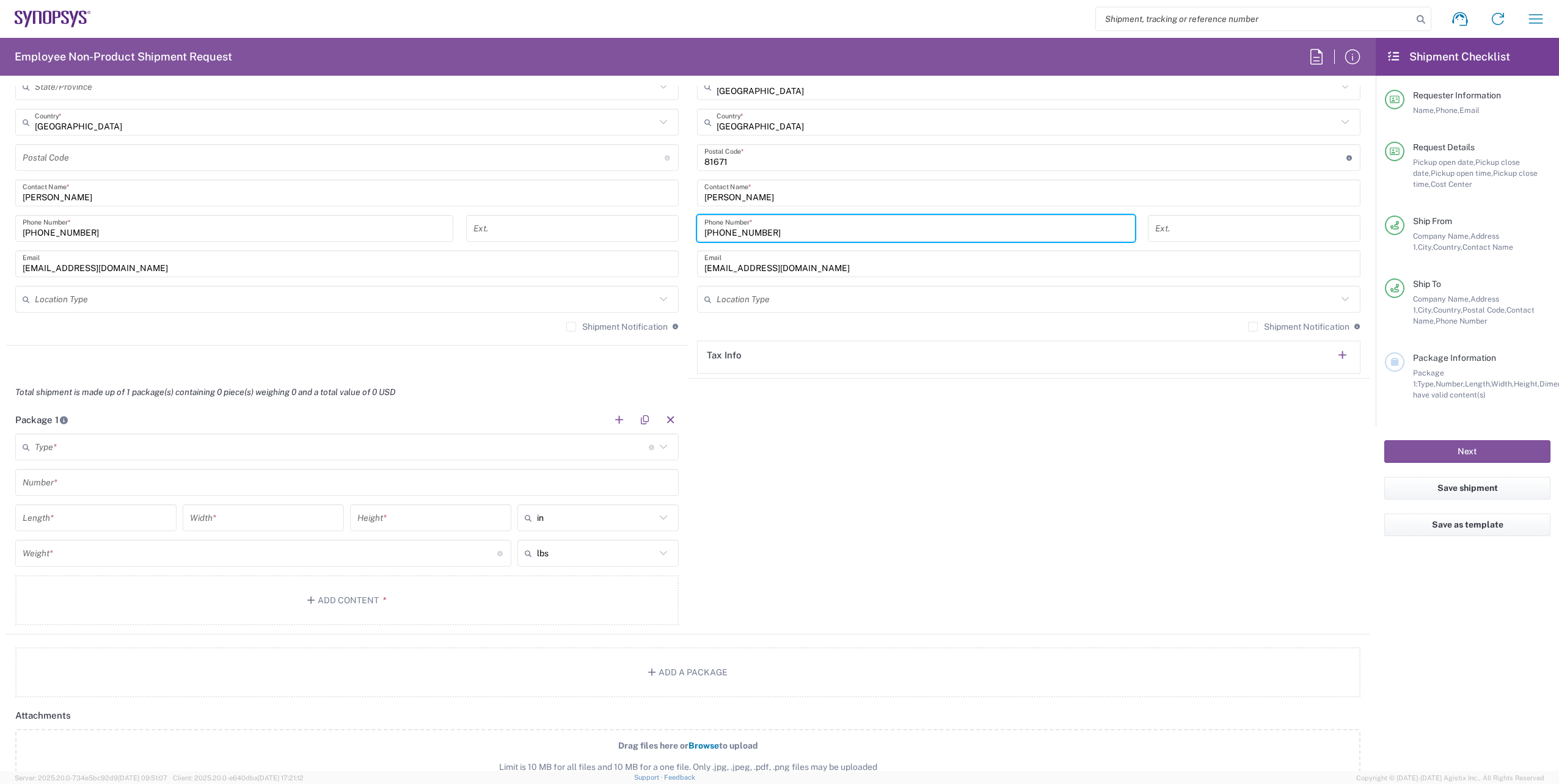
scroll to position [855, 0]
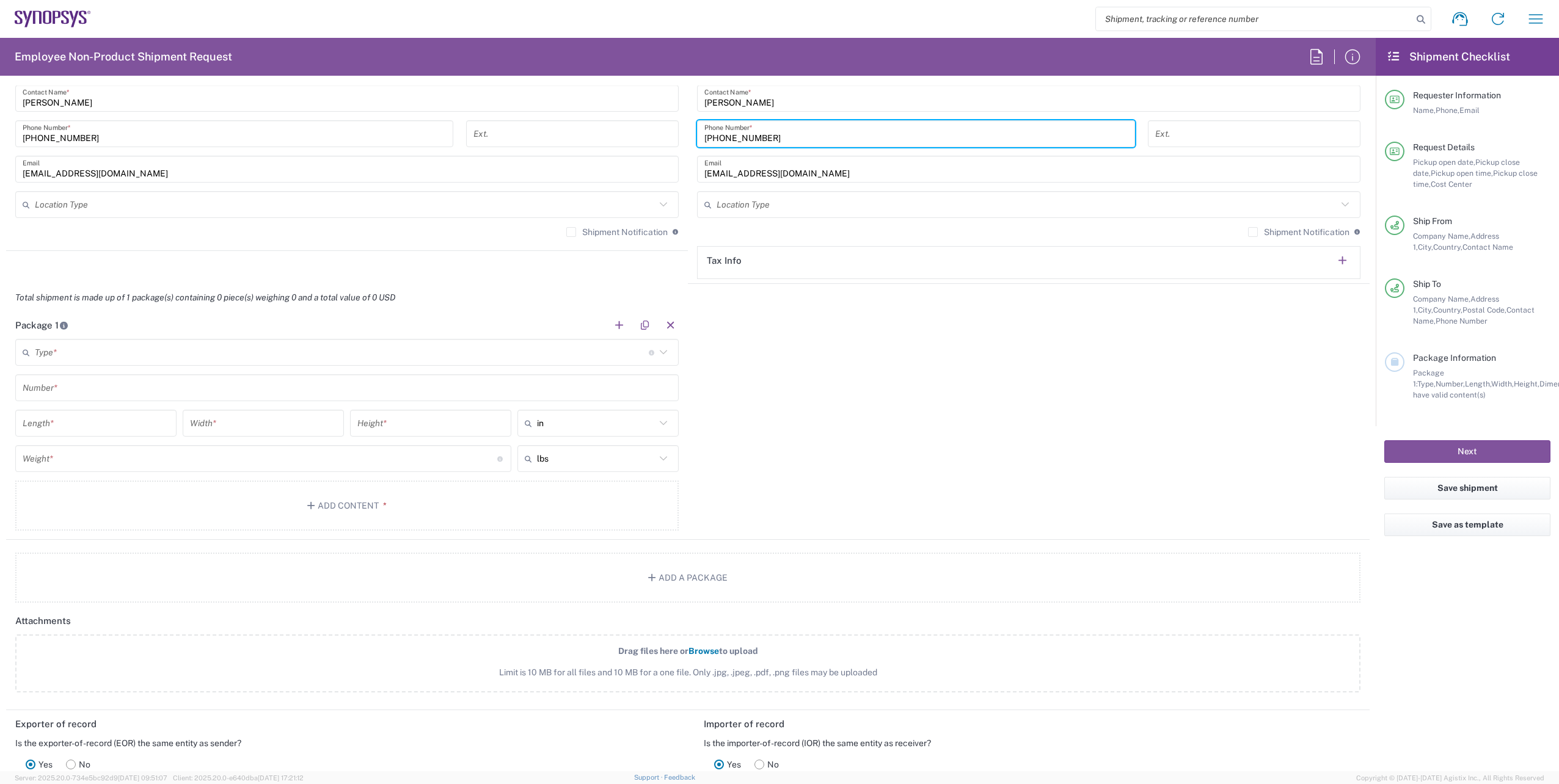
type input "+498954196414"
drag, startPoint x: 658, startPoint y: 359, endPoint x: 658, endPoint y: 366, distance: 7.0
click at [658, 362] on div "Type * Material used to package goods" at bounding box center [347, 352] width 663 height 27
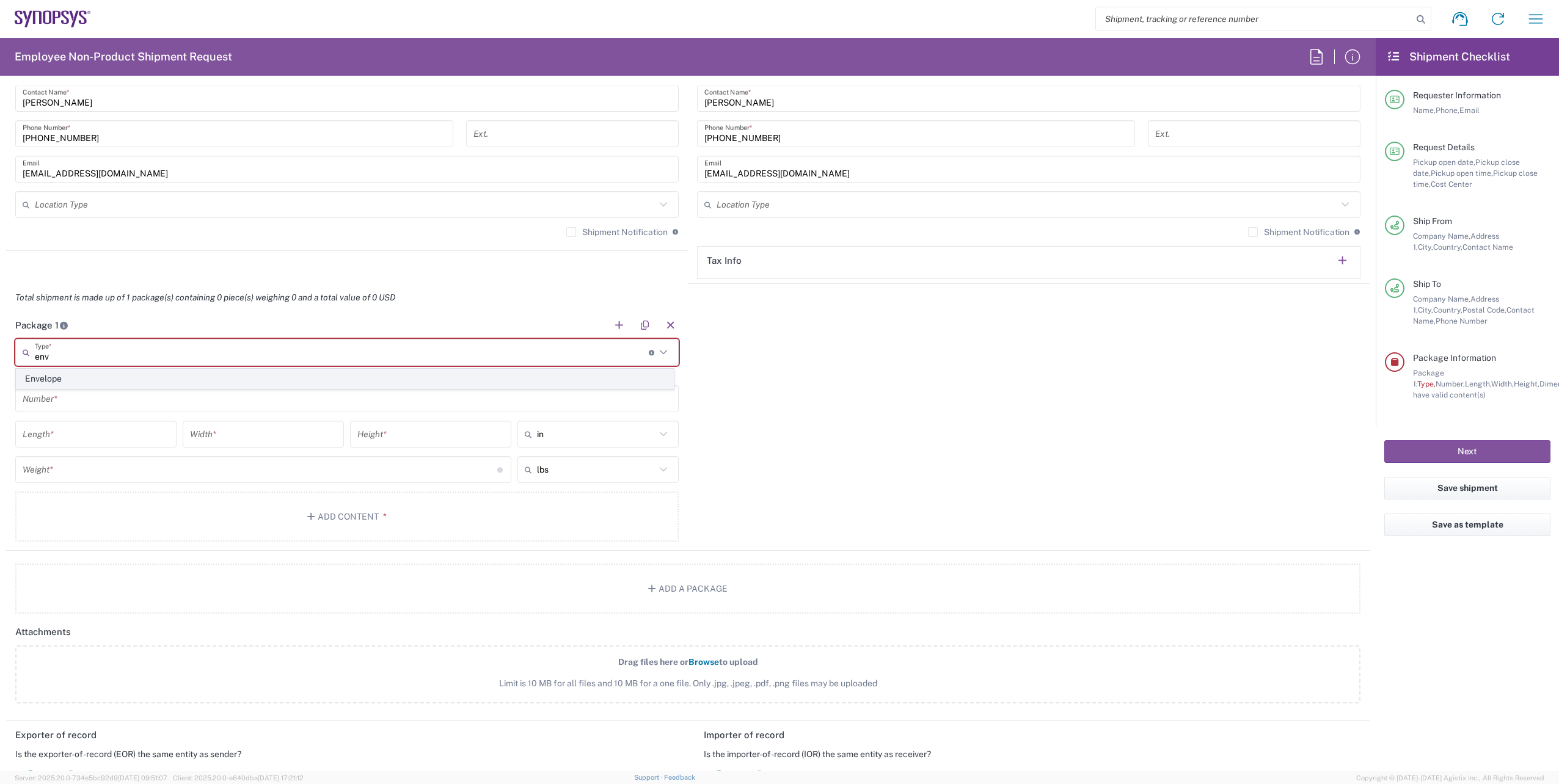
click at [109, 382] on span "Envelope" at bounding box center [344, 379] width 657 height 19
type input "Envelope"
type input "1"
type input "9.5"
type input "12.5"
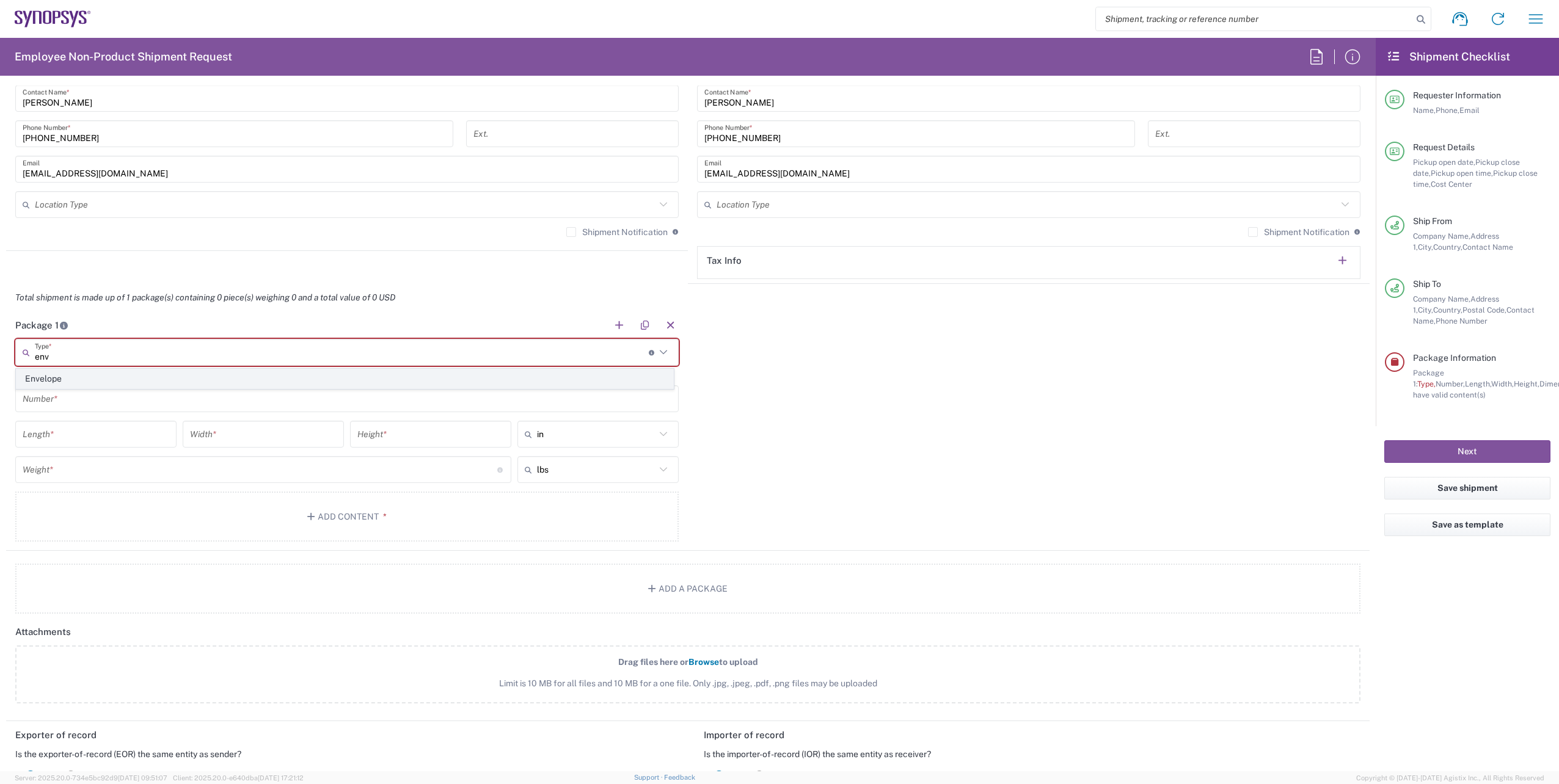
type input "0.25"
type input "1"
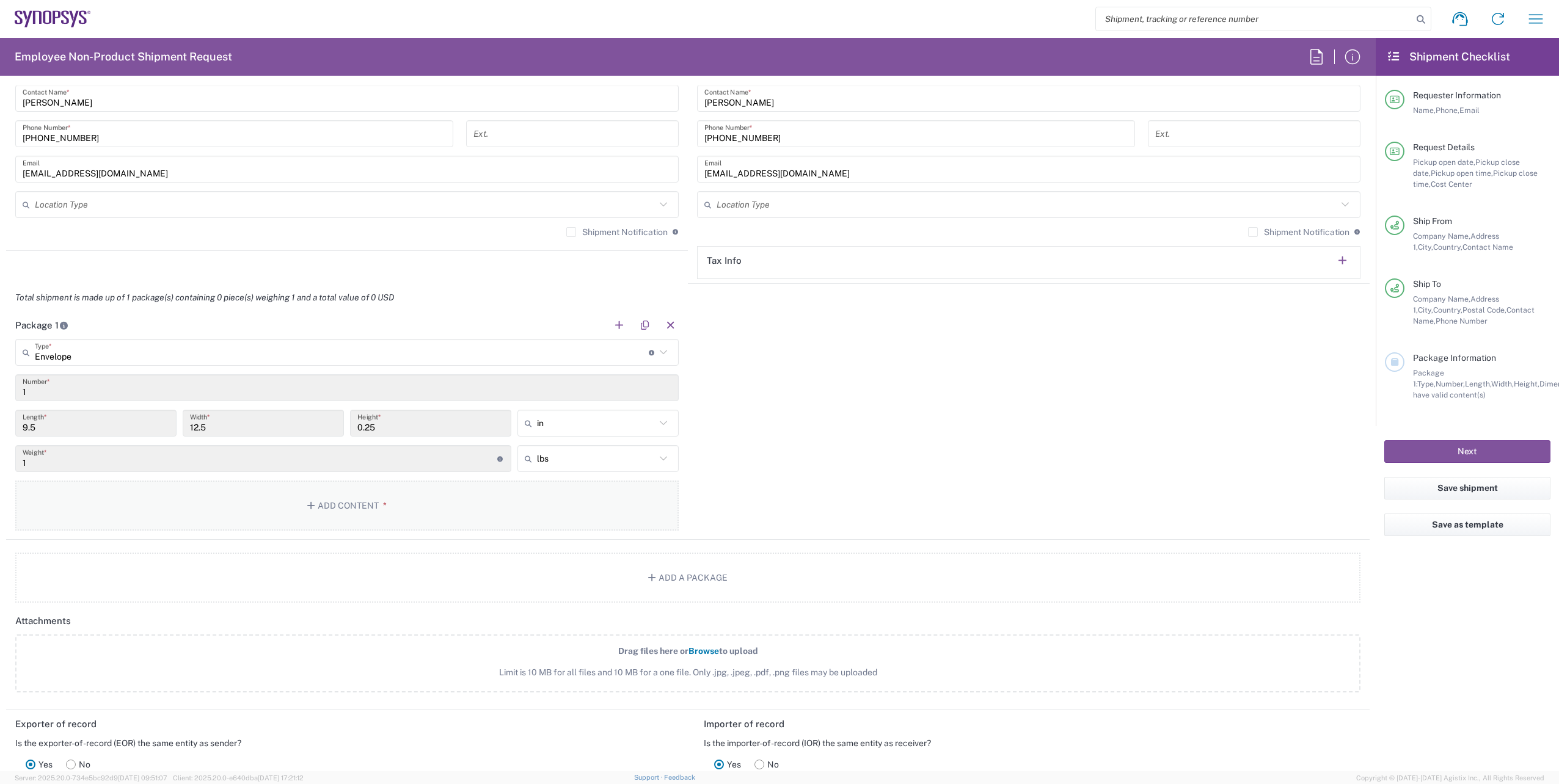
click at [327, 506] on button "Add Content *" at bounding box center [347, 505] width 663 height 50
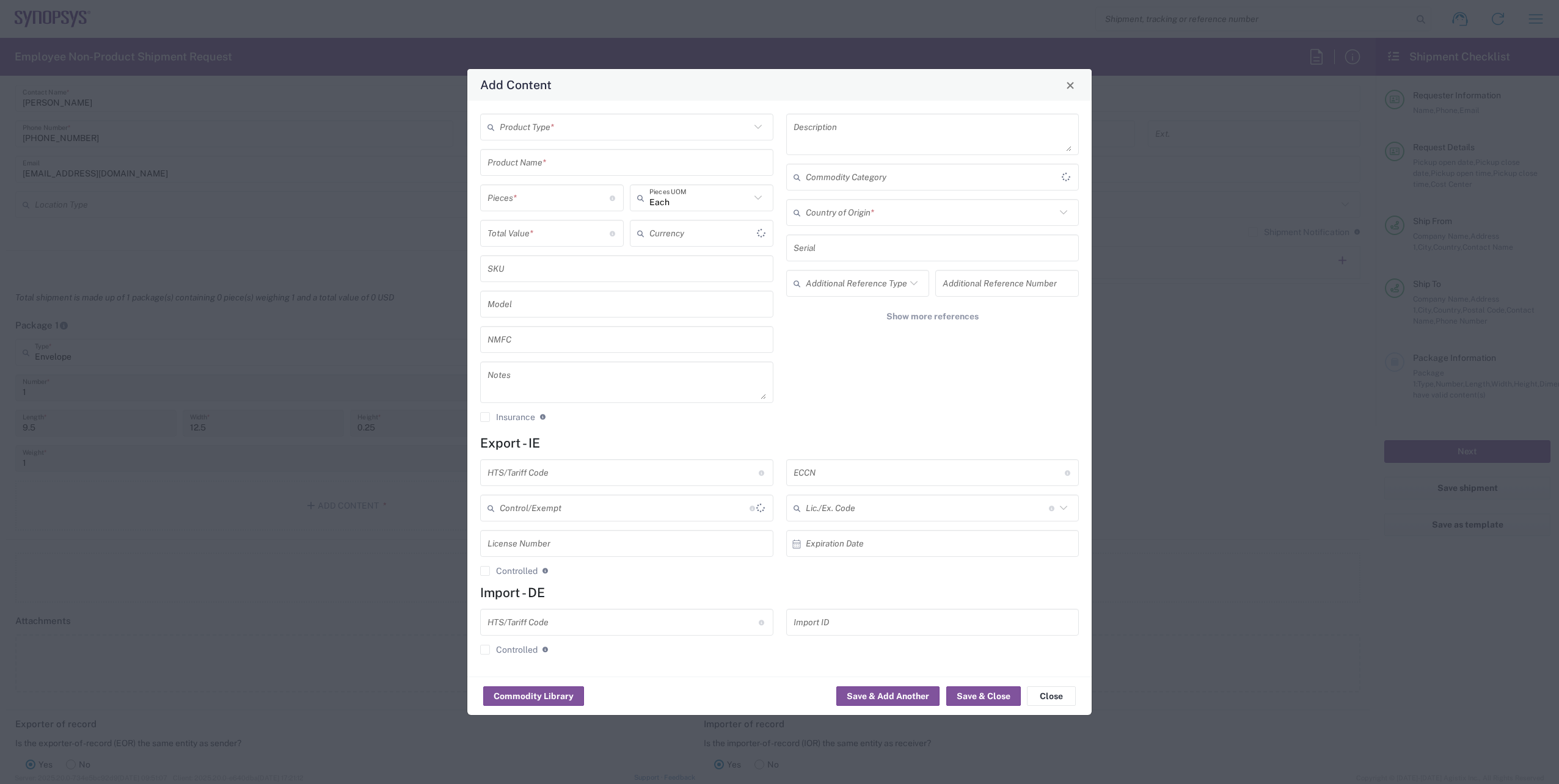
type input "US Dollar"
click at [758, 128] on icon at bounding box center [757, 127] width 7 height 4
click at [621, 180] on span "General Commodity" at bounding box center [626, 173] width 291 height 19
type input "General Commodity"
click at [580, 169] on input "text" at bounding box center [626, 162] width 279 height 21
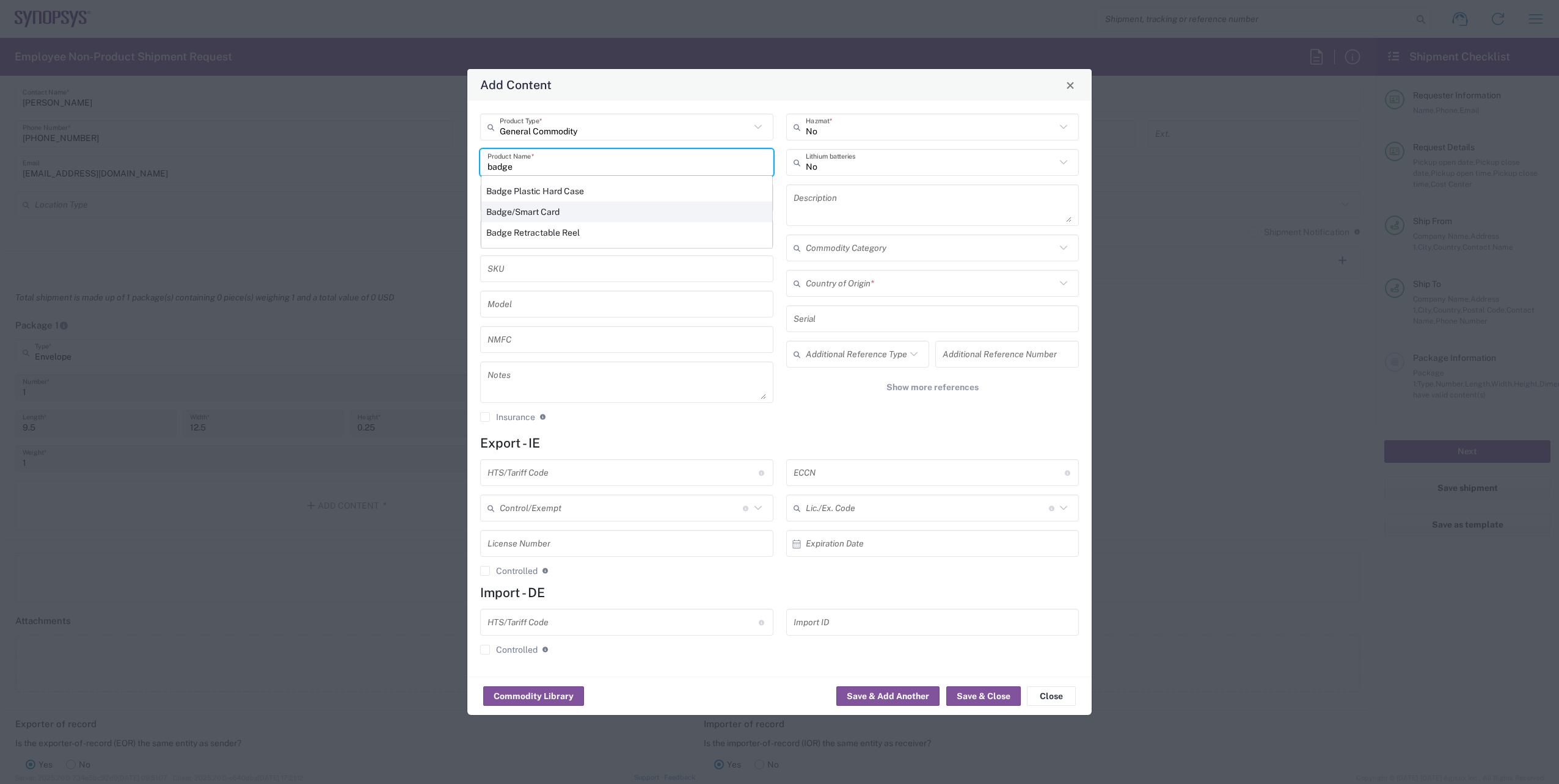
click at [568, 210] on div "Badge/Smart Card" at bounding box center [626, 212] width 291 height 21
type input "Badge/Smart Card"
type input "10.15"
type textarea "Badge/Smart Card"
type input "United States"
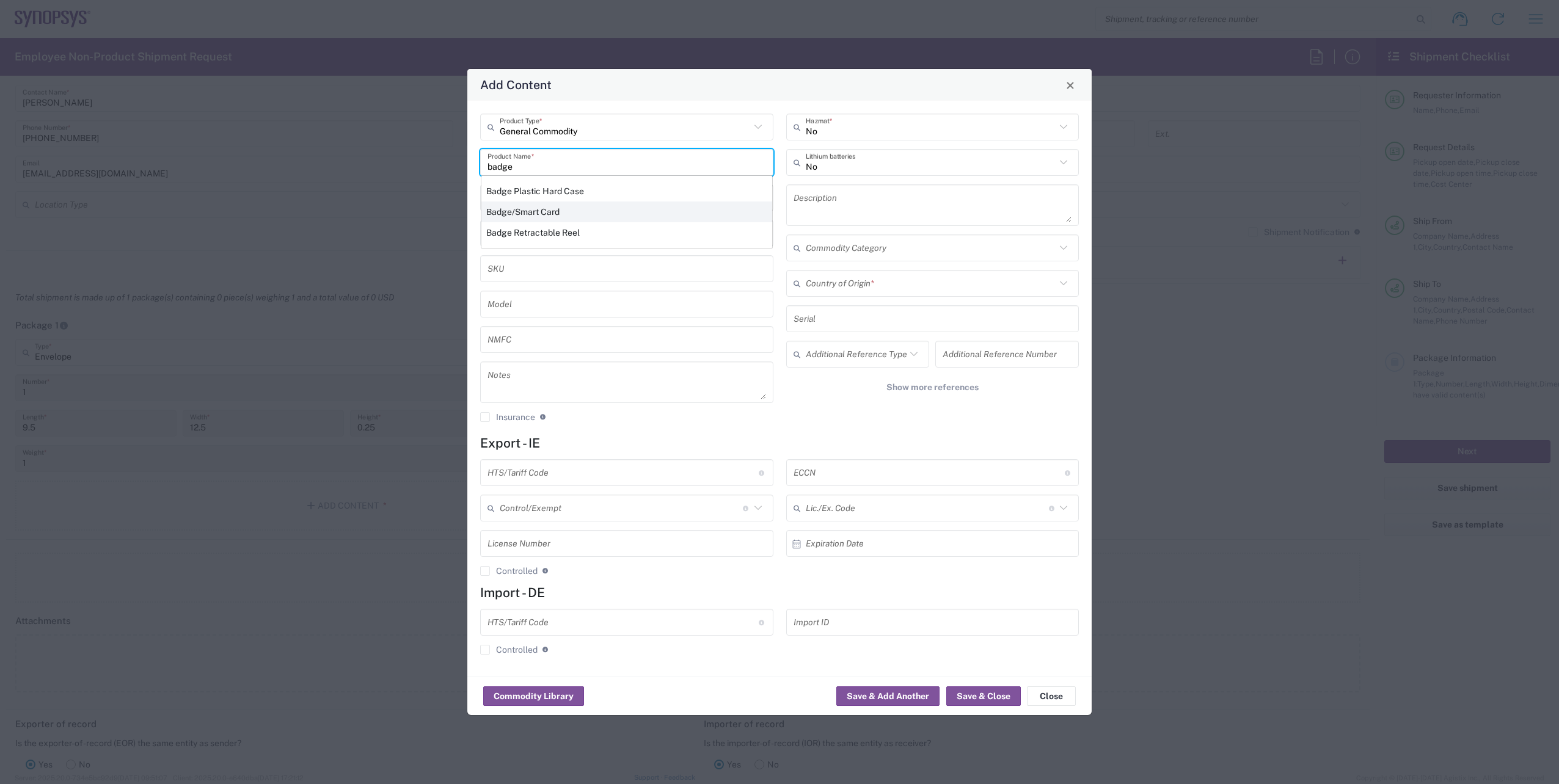
type input "8523.52.0090"
type input "BIS"
type input "EAR99"
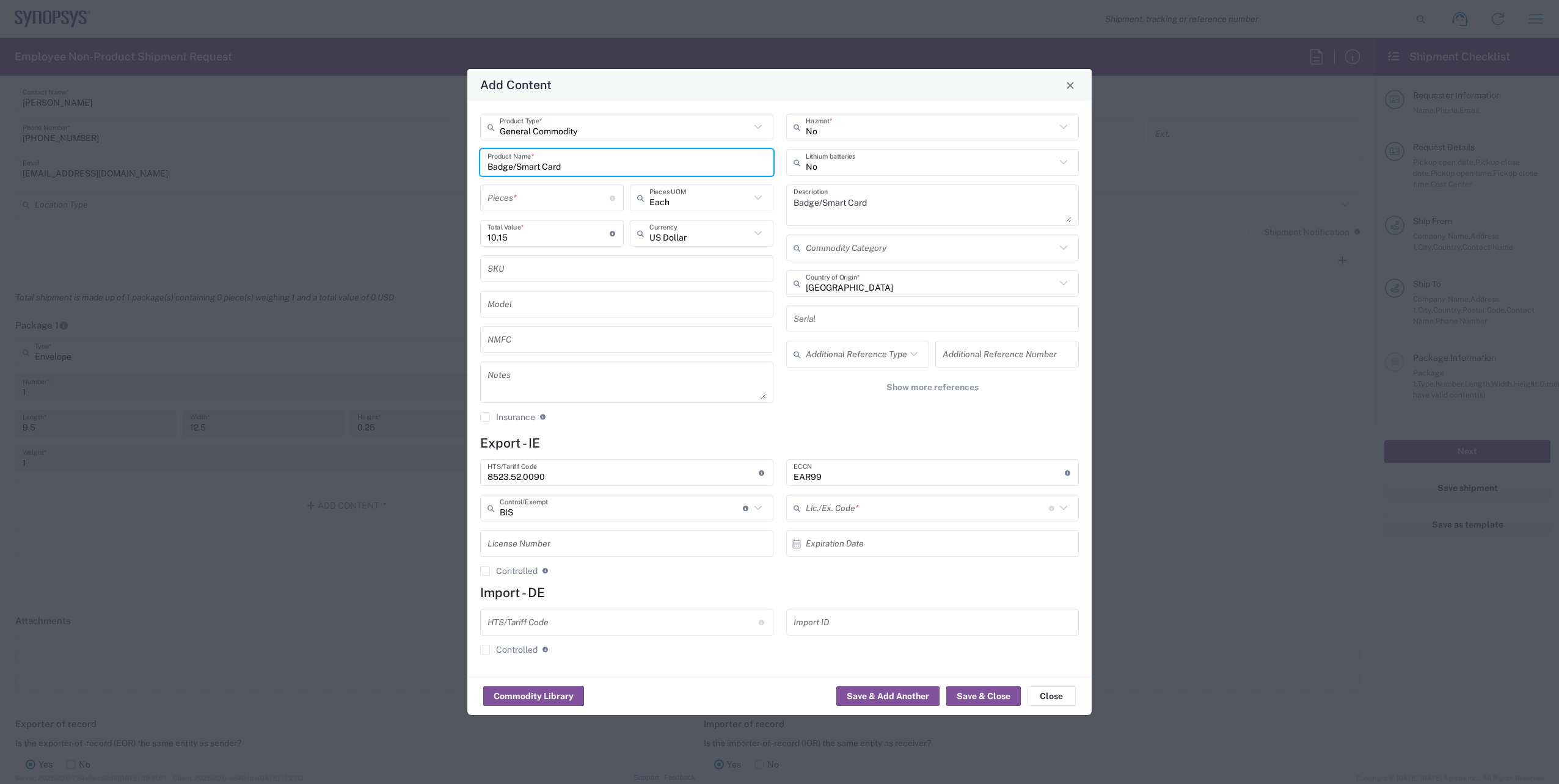
type input "NLR - No License Required"
click at [1062, 284] on icon at bounding box center [1063, 283] width 16 height 16
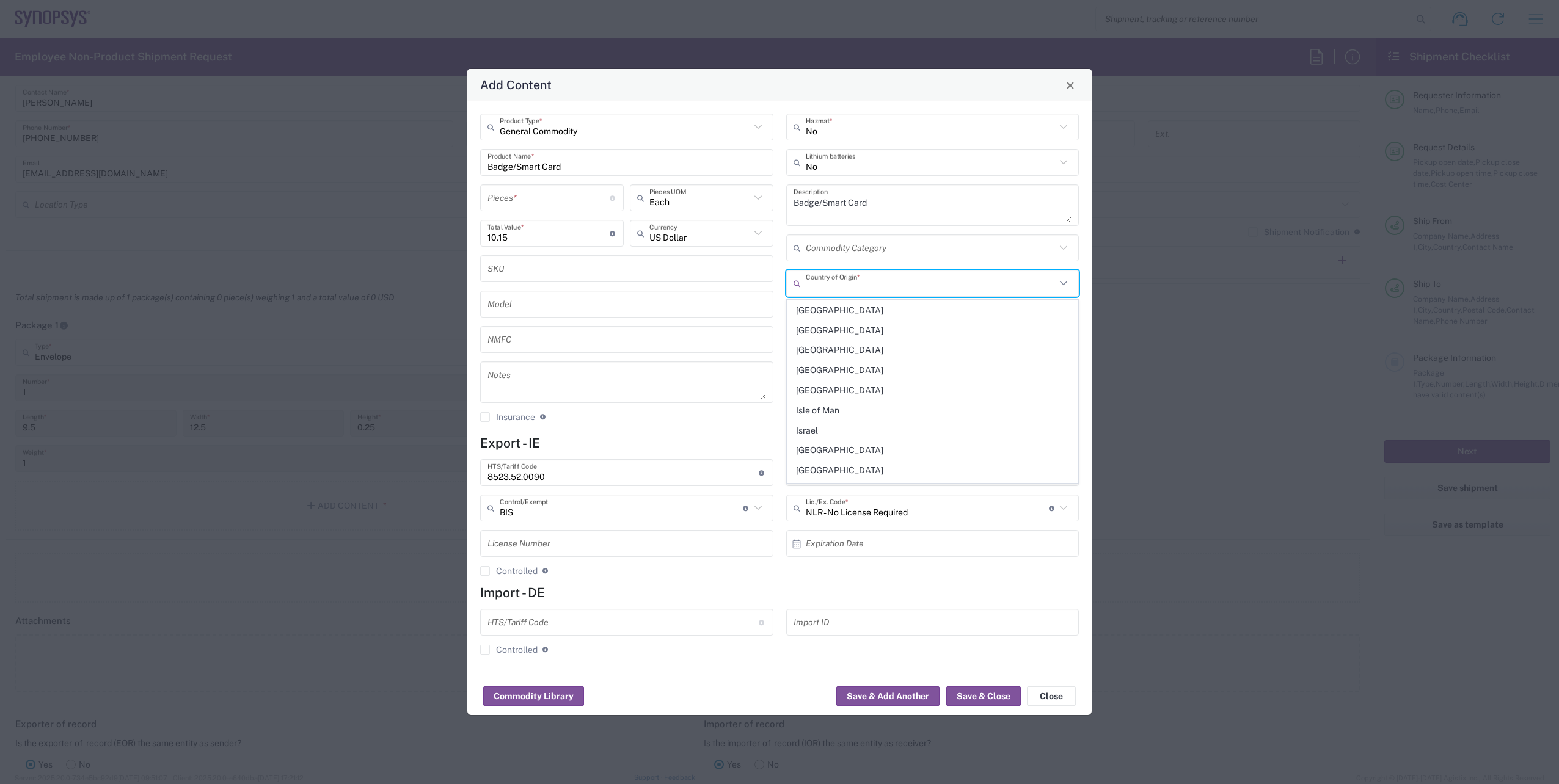
scroll to position [2137, 0]
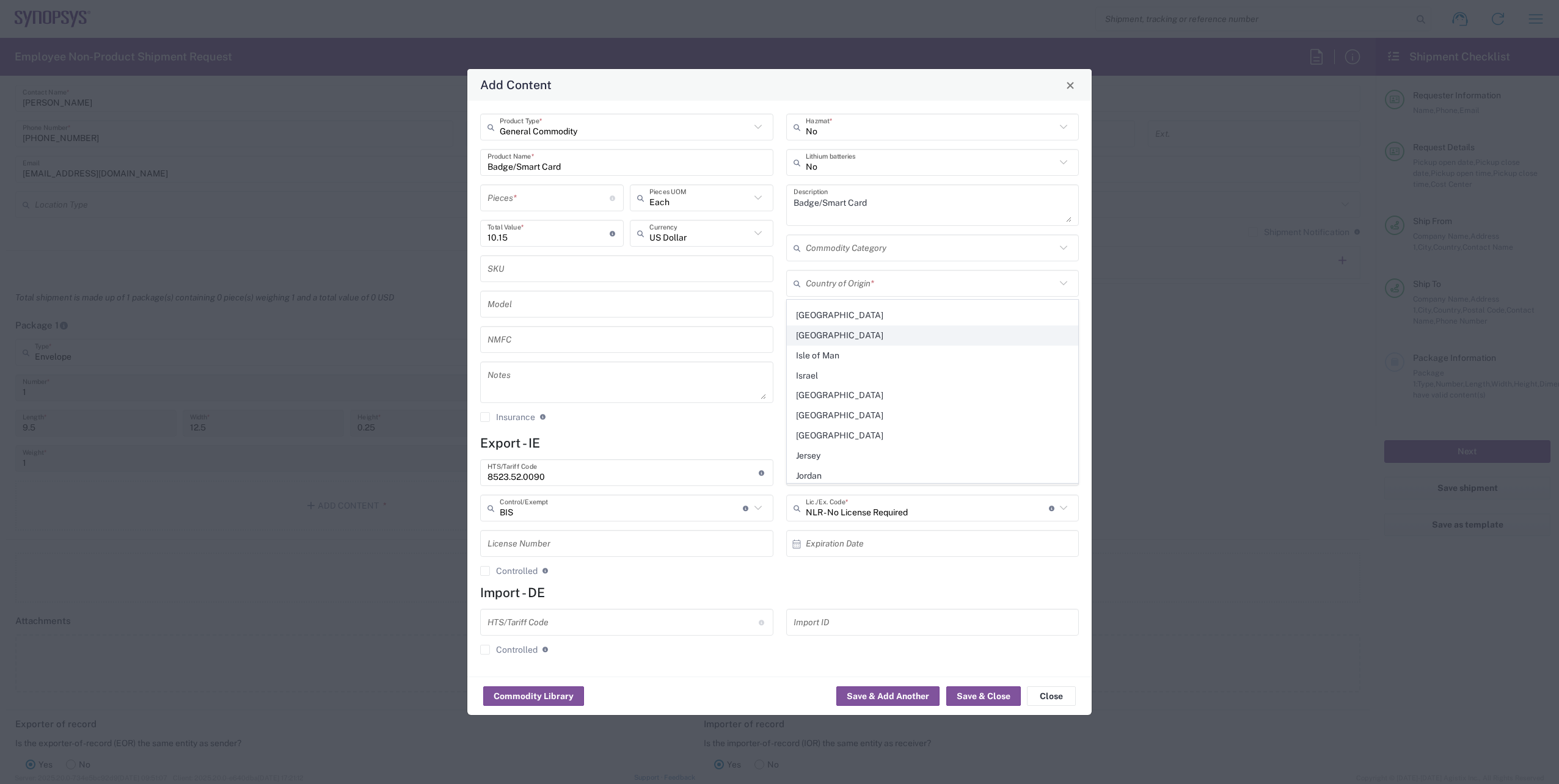
click at [810, 330] on span "Ireland" at bounding box center [933, 336] width 291 height 19
type input "Ireland"
click at [542, 202] on input "number" at bounding box center [548, 198] width 122 height 21
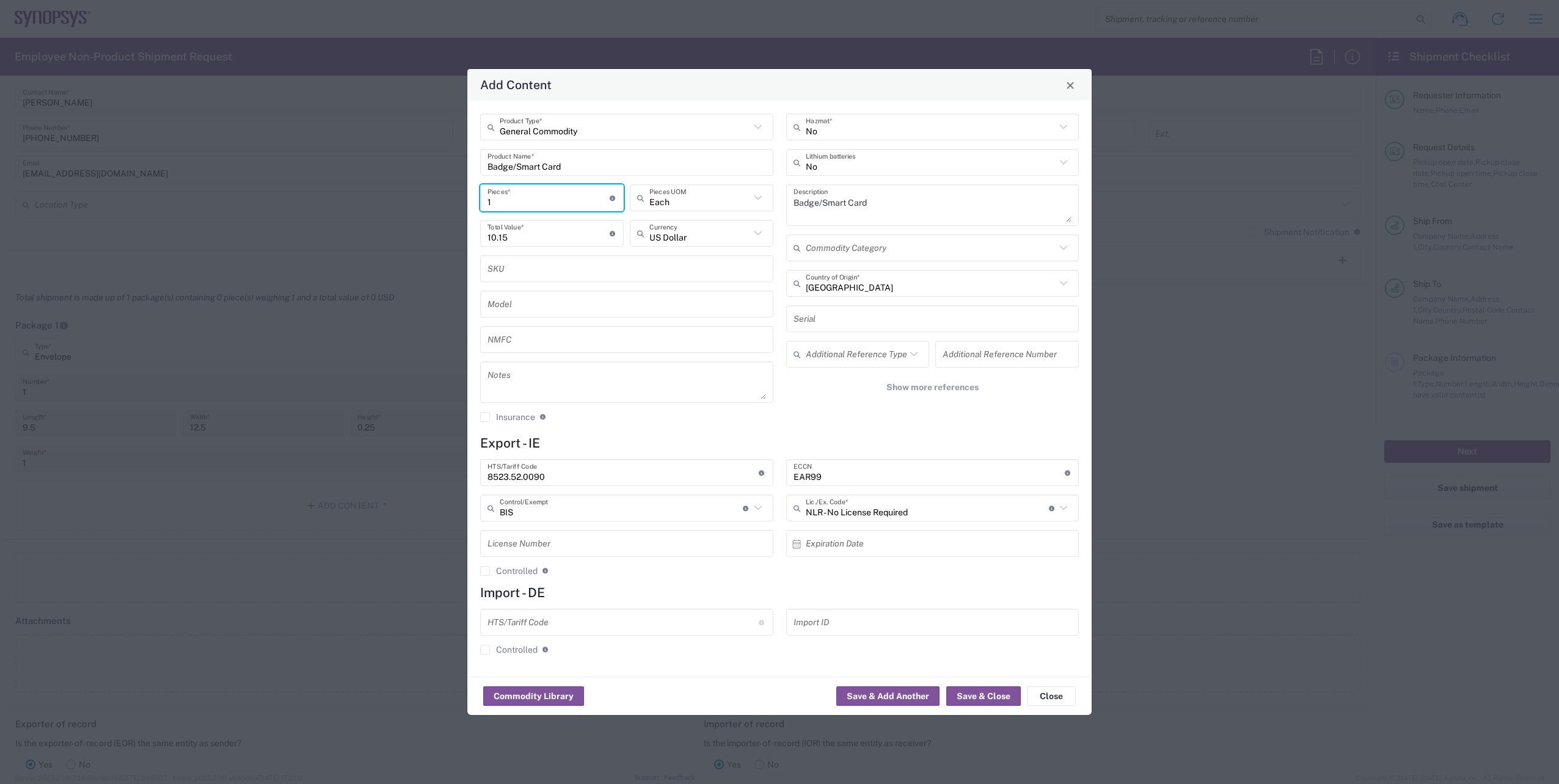
type input "1"
click at [741, 434] on div "General Commodity Product Type * Badge/Smart Card Product Name * 1 Pieces * Num…" at bounding box center [779, 388] width 624 height 576
click at [980, 704] on button "Save & Close" at bounding box center [983, 696] width 74 height 20
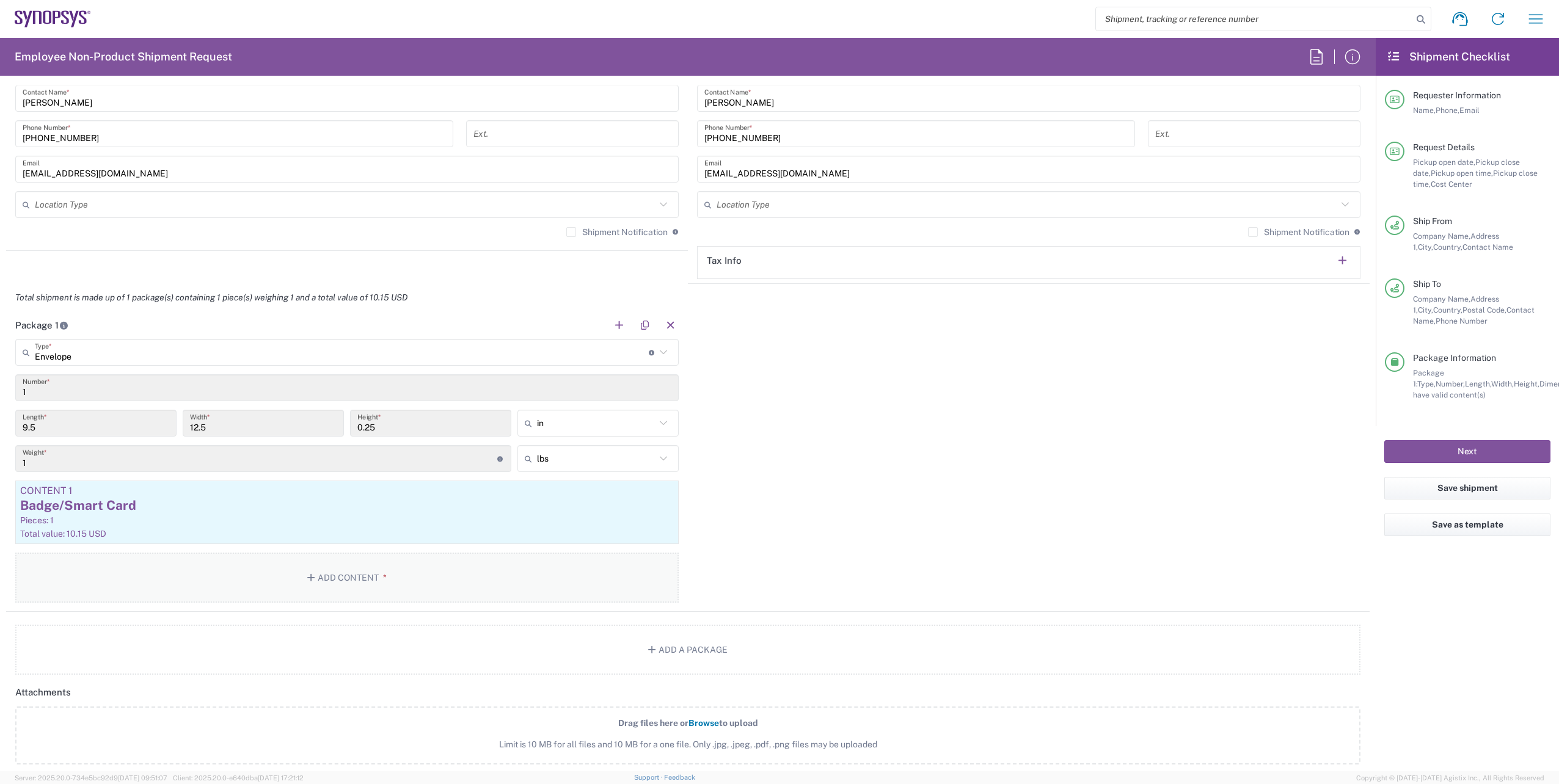
click at [372, 597] on button "Add Content *" at bounding box center [347, 578] width 663 height 50
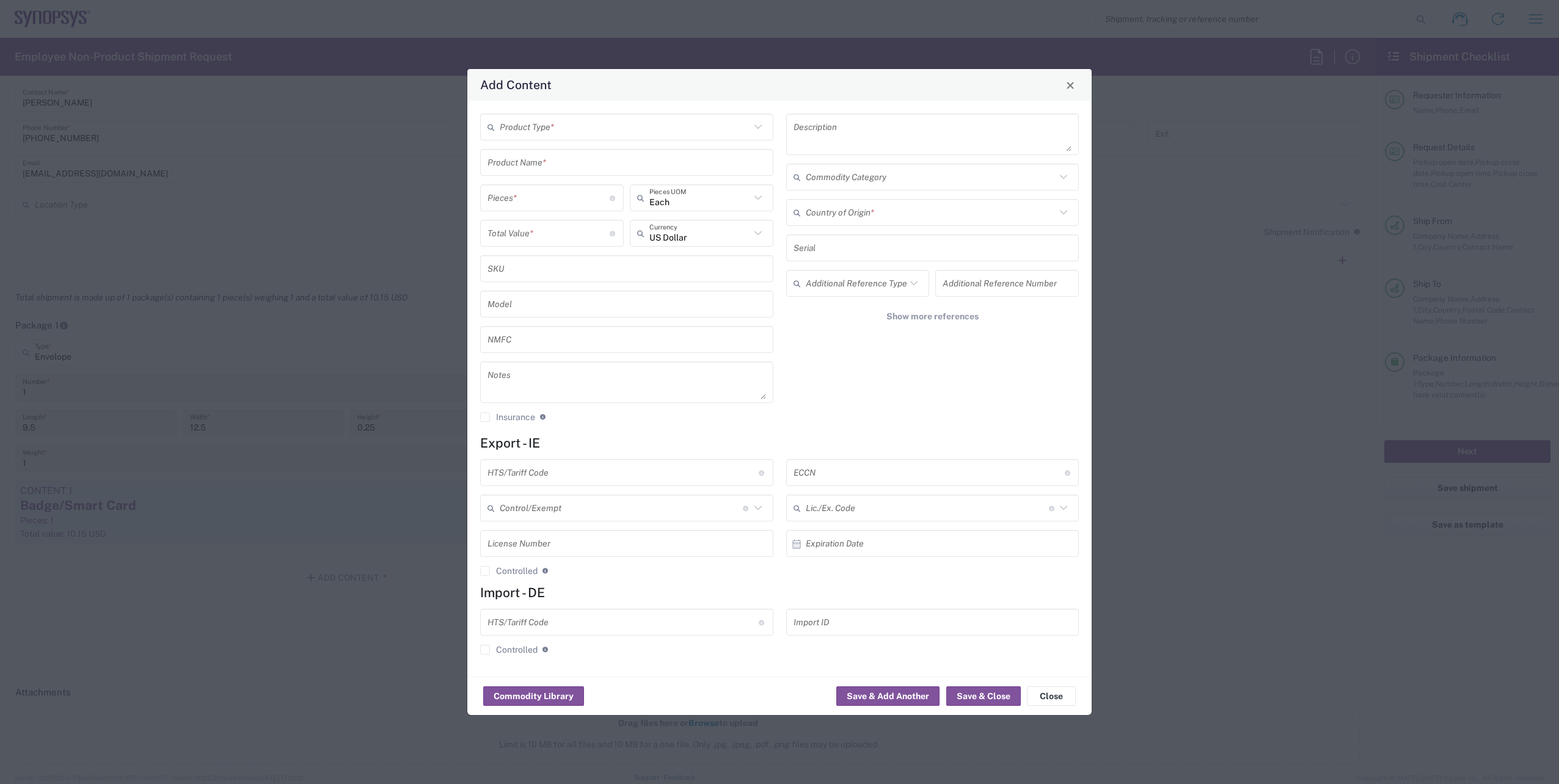
click at [755, 130] on icon at bounding box center [758, 127] width 16 height 16
click at [637, 170] on span "General Commodity" at bounding box center [626, 173] width 291 height 19
type input "General Commodity"
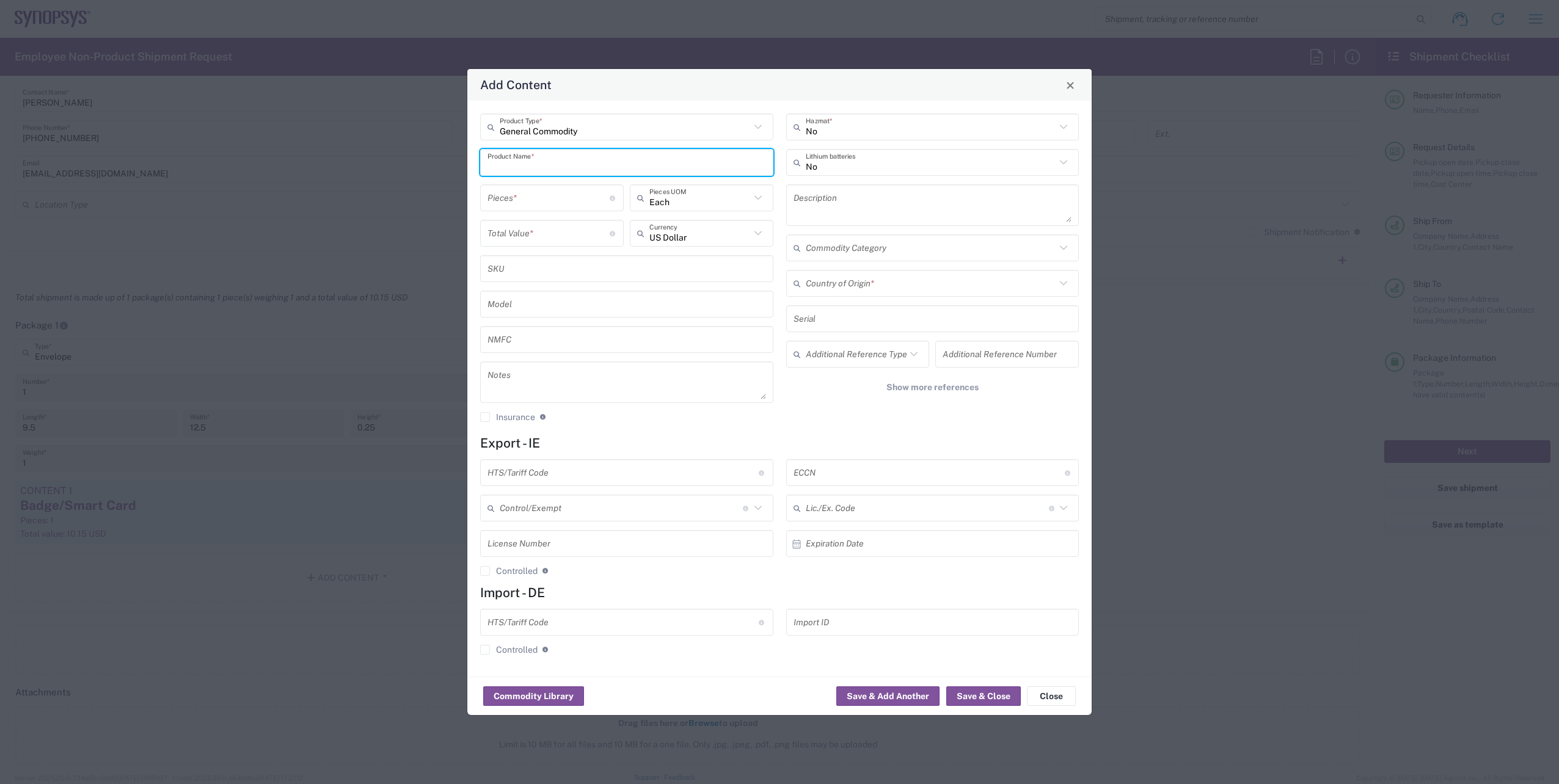
click at [610, 162] on input "text" at bounding box center [626, 162] width 279 height 21
click at [549, 191] on div "Badge Plastic Hard Case" at bounding box center [626, 191] width 291 height 21
type input "Badge Plastic Hard Case"
type input "1.25"
type textarea "Badge Plastic Hard Case"
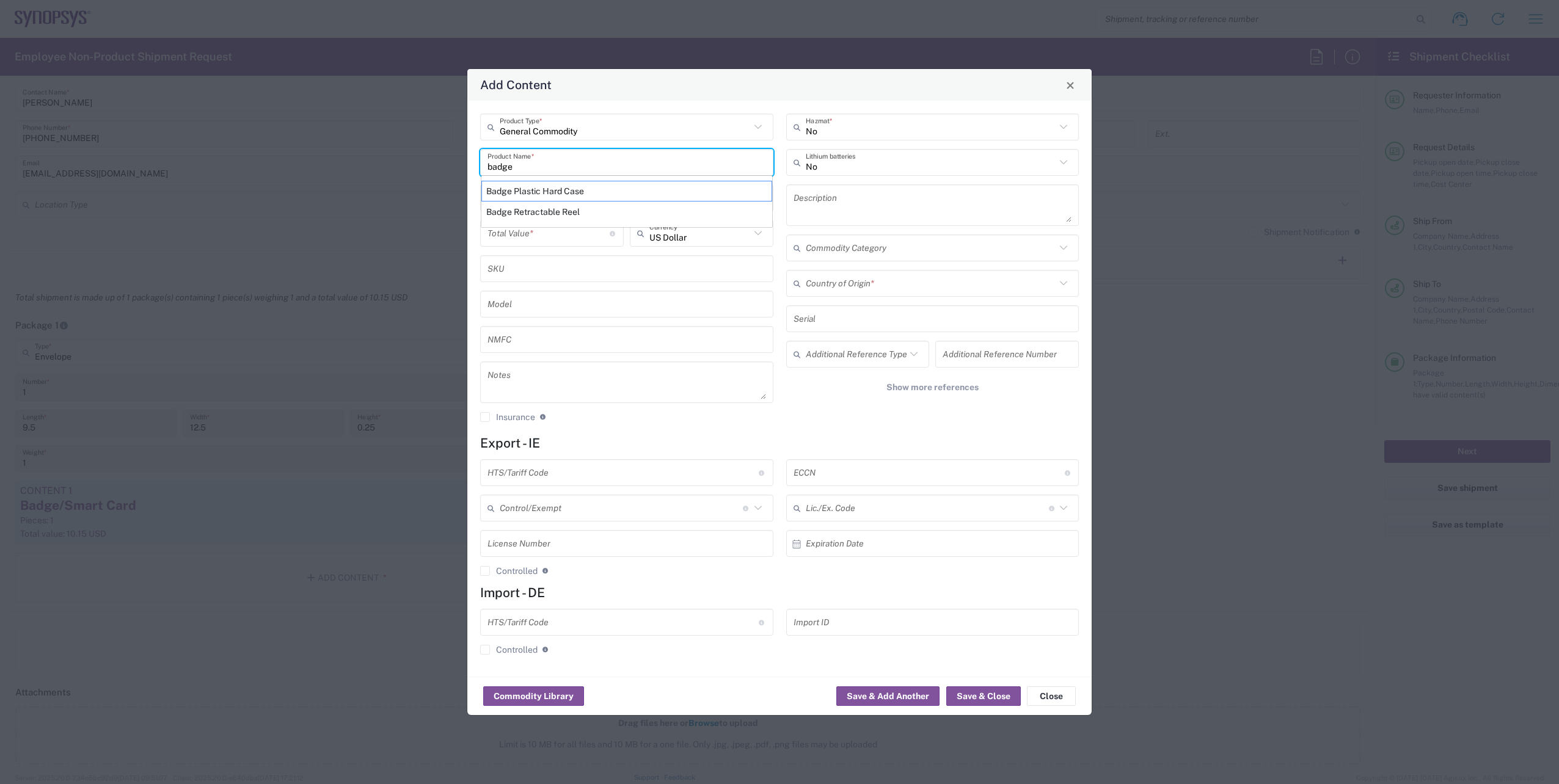
type input "United States"
type input "4202.32.0000"
type input "BIS"
type input "EAR99"
type input "NLR - No License Required"
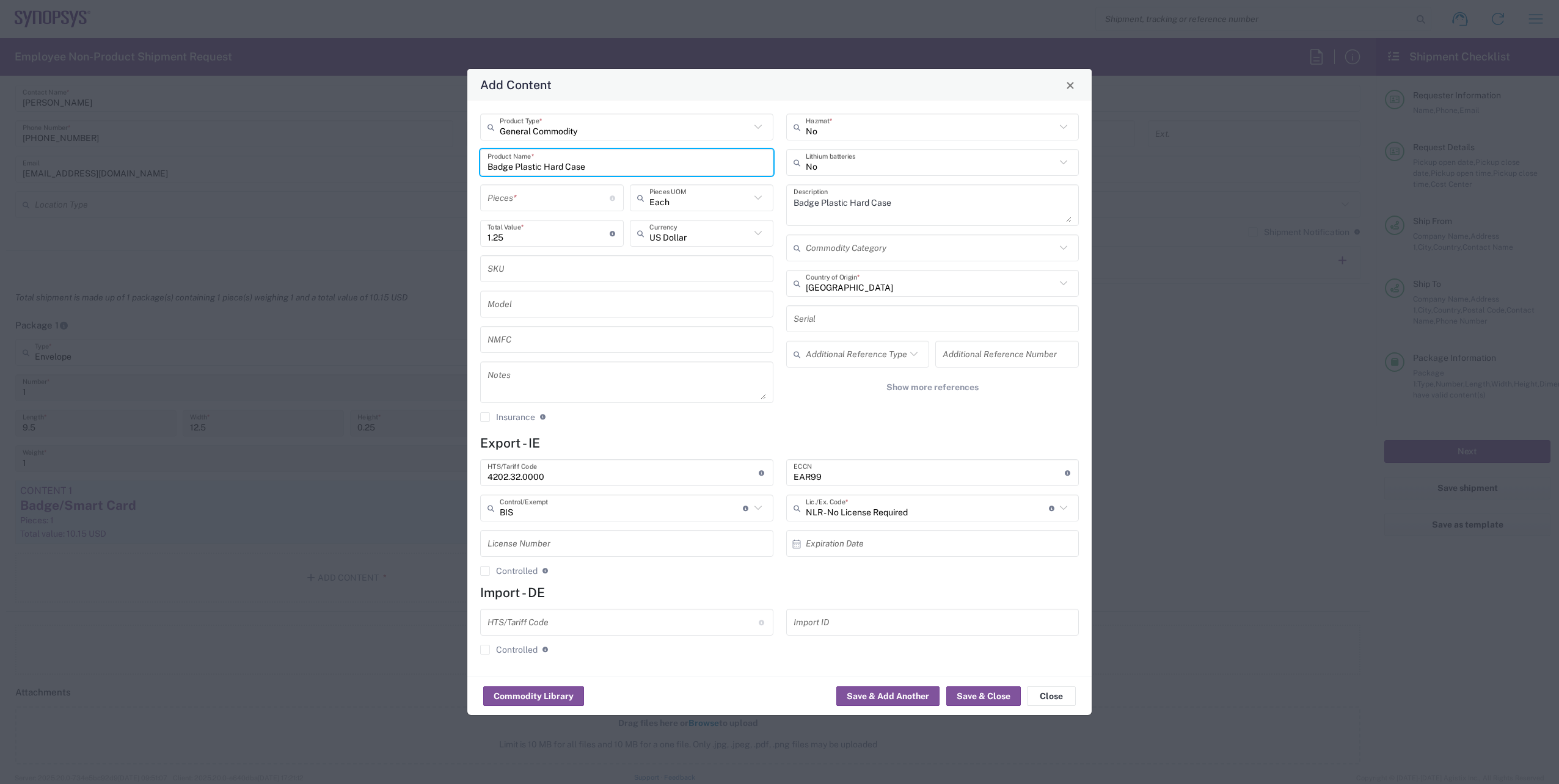
click at [533, 194] on input "number" at bounding box center [548, 198] width 122 height 21
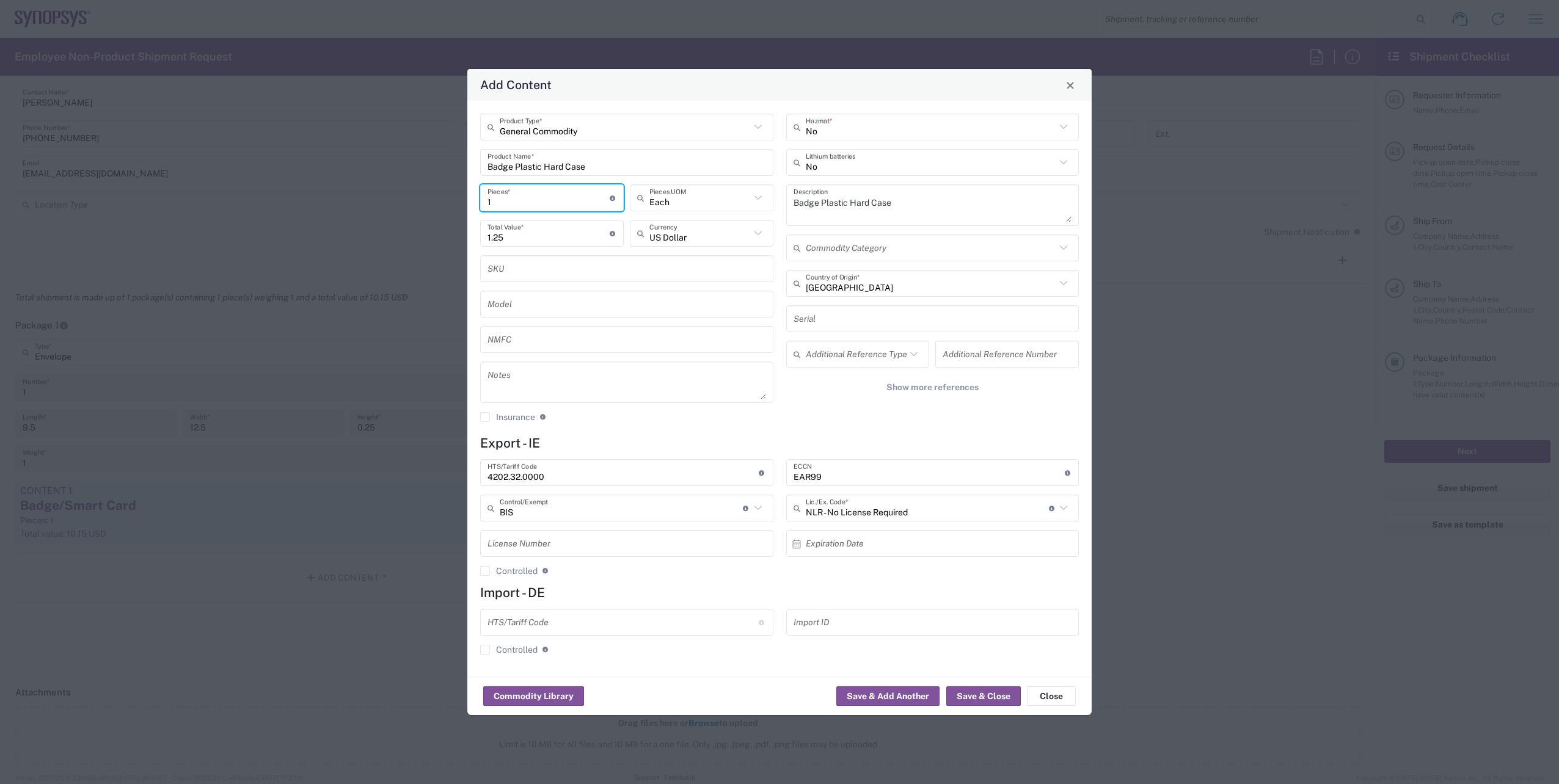
type input "1"
click at [752, 432] on div "General Commodity Product Type * Badge Plastic Hard Case Product Name * 1 Piece…" at bounding box center [779, 388] width 624 height 576
click at [999, 691] on button "Save & Close" at bounding box center [983, 696] width 74 height 20
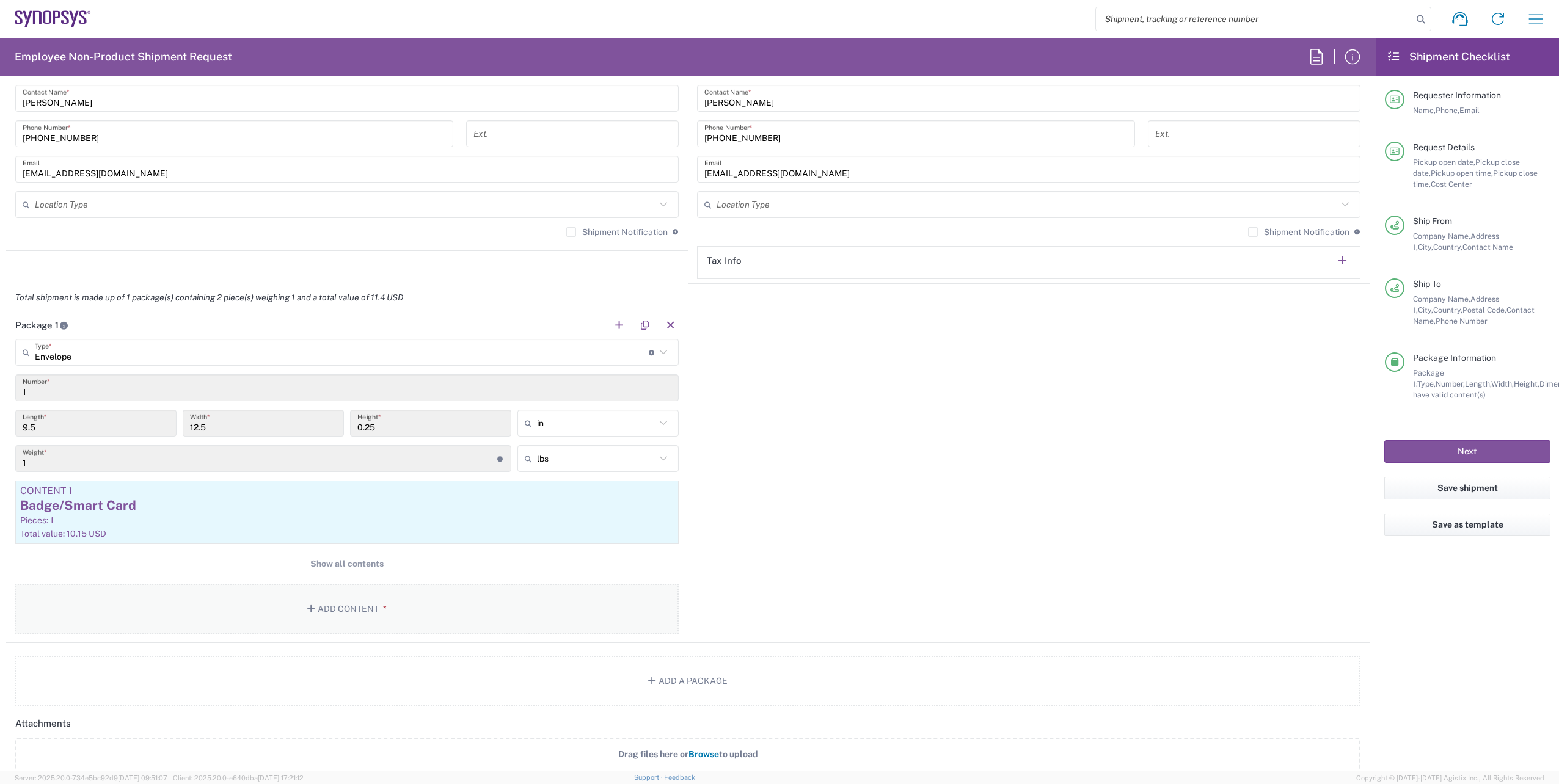
click at [462, 623] on button "Add Content *" at bounding box center [347, 609] width 663 height 50
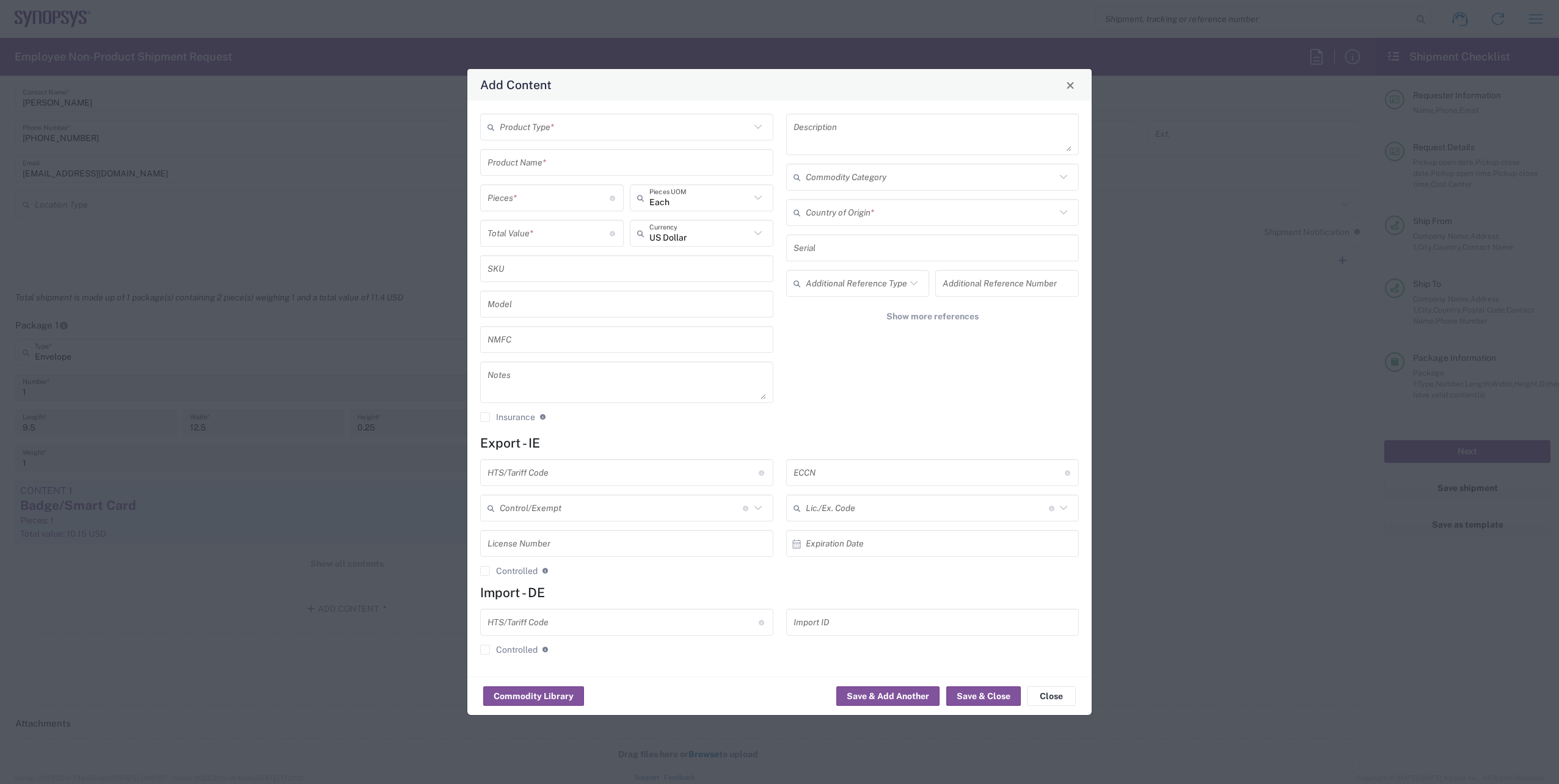
click at [759, 130] on icon at bounding box center [758, 127] width 16 height 16
click at [672, 174] on span "General Commodity" at bounding box center [626, 173] width 291 height 19
type input "General Commodity"
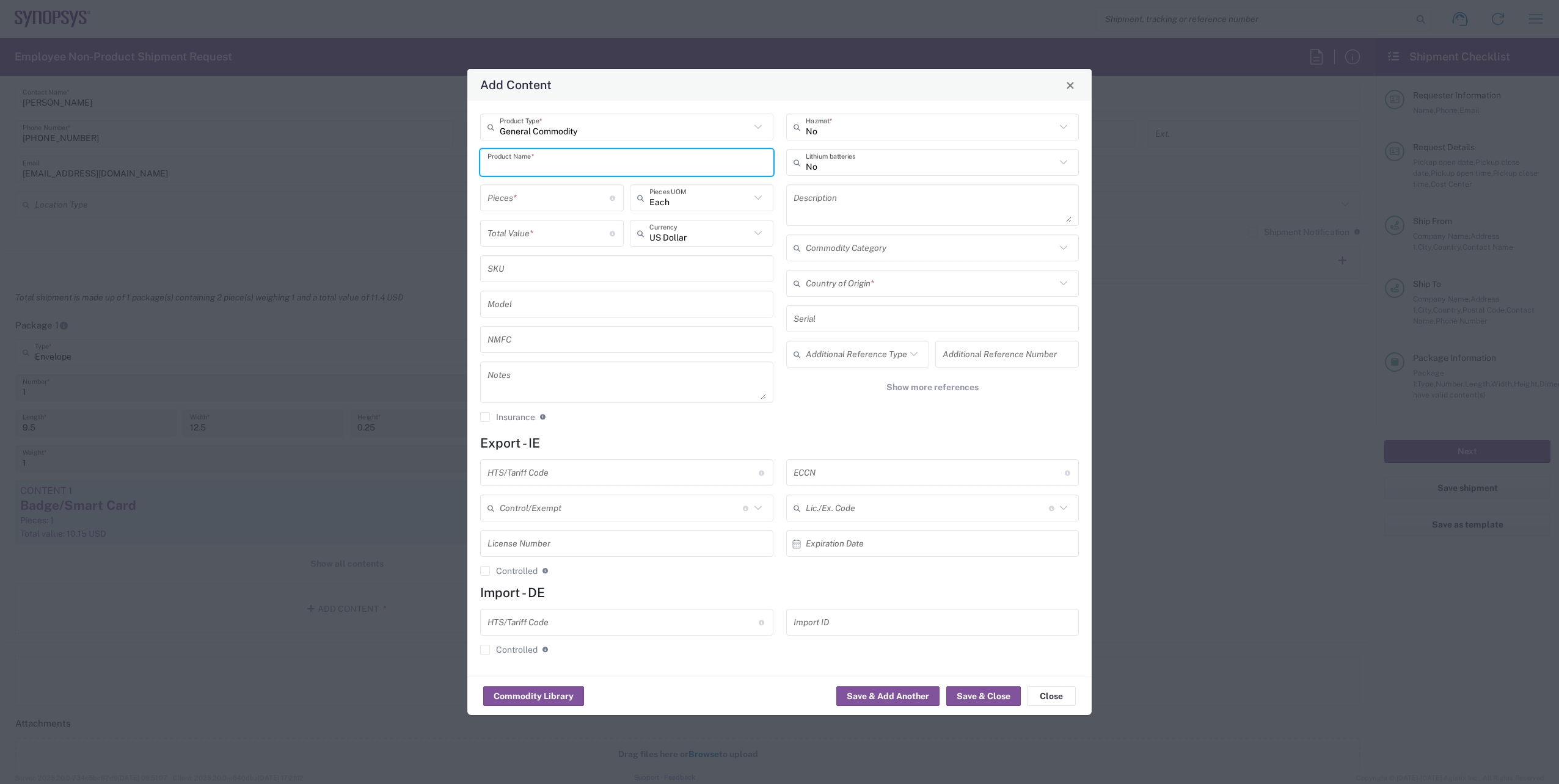
click at [659, 161] on input "text" at bounding box center [626, 162] width 279 height 21
click at [580, 191] on div "Lanyard" at bounding box center [626, 191] width 291 height 21
type input "Lanyard"
type input "1.7"
type textarea "Lanyard for ID Badge"
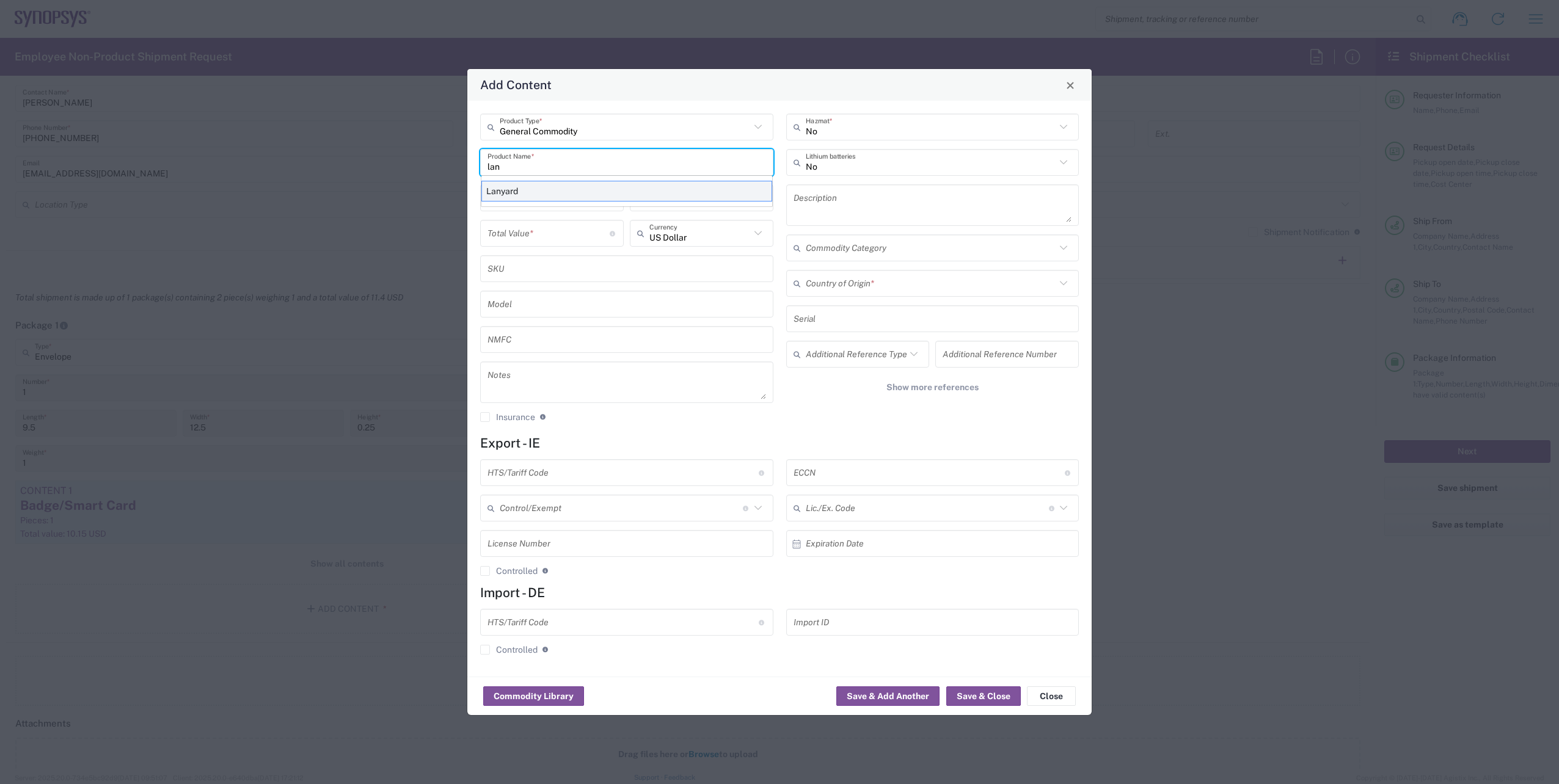
type input "United States"
type input "5609.00.3000"
type input "BIS"
type input "EAR99"
type input "NLR - No License Required"
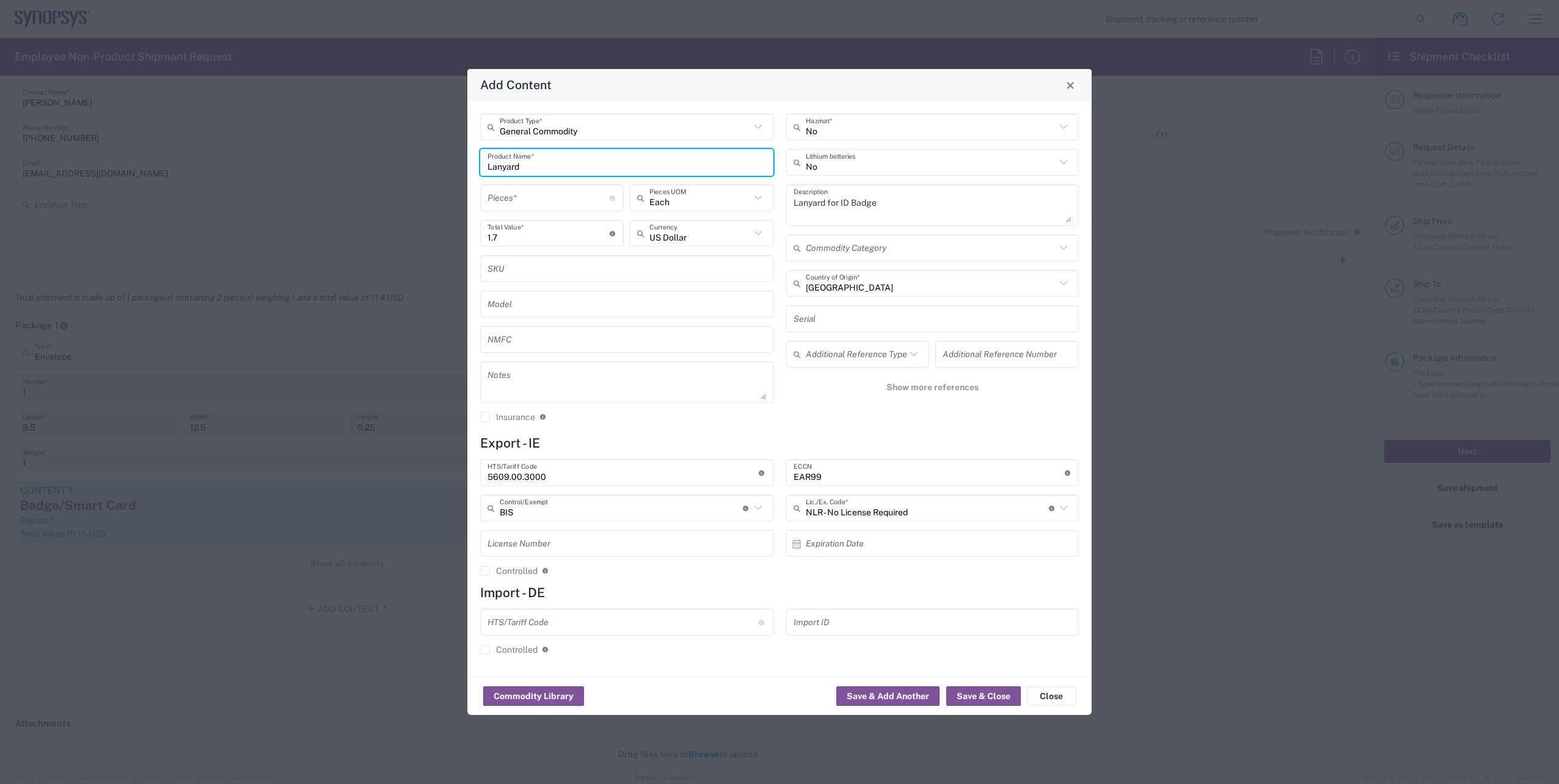
click at [507, 207] on input "number" at bounding box center [548, 198] width 122 height 21
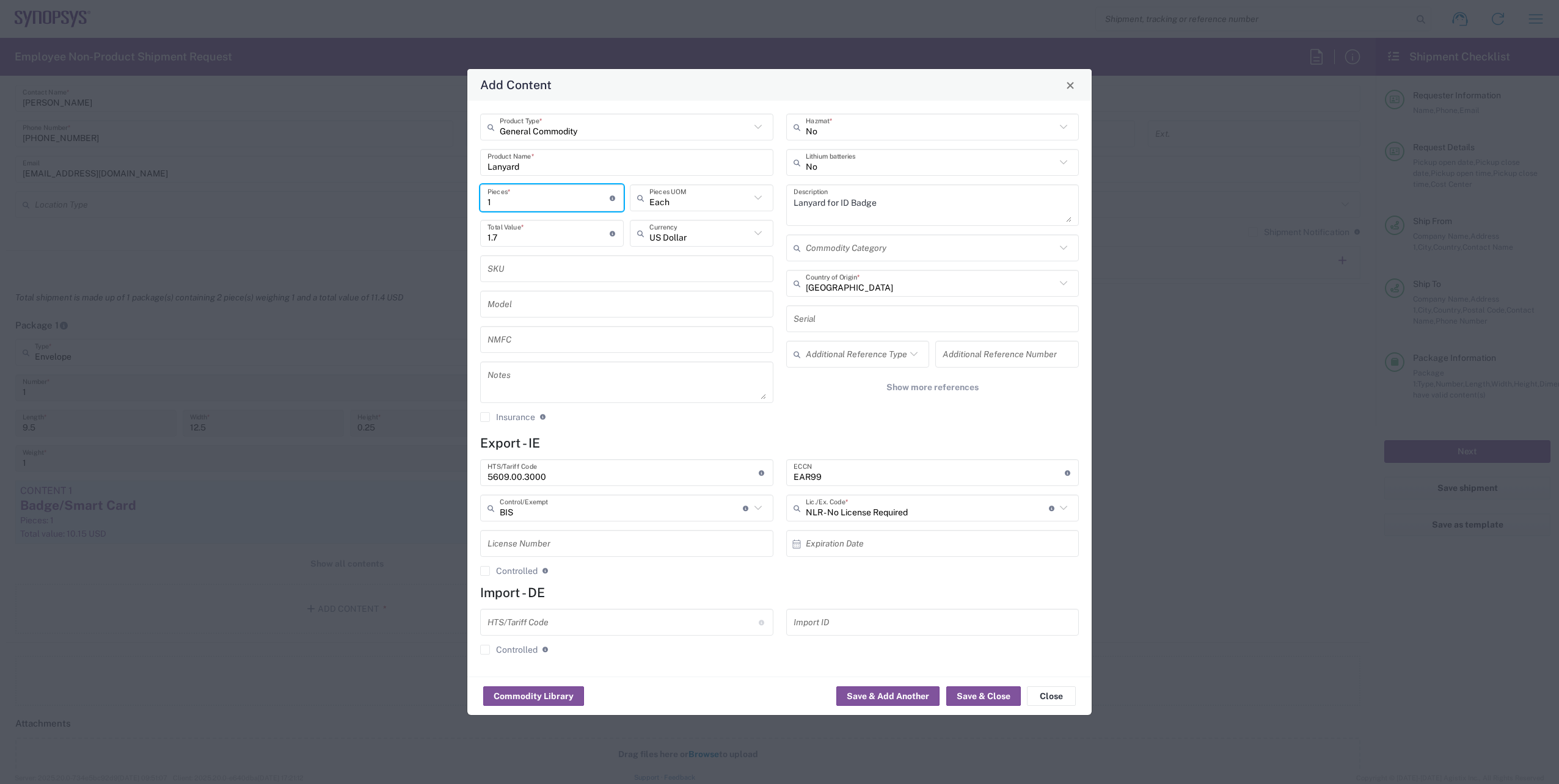
type input "1"
click at [726, 441] on h4 "Export - IE" at bounding box center [780, 444] width 598 height 16
click at [1008, 695] on button "Save & Close" at bounding box center [983, 696] width 74 height 20
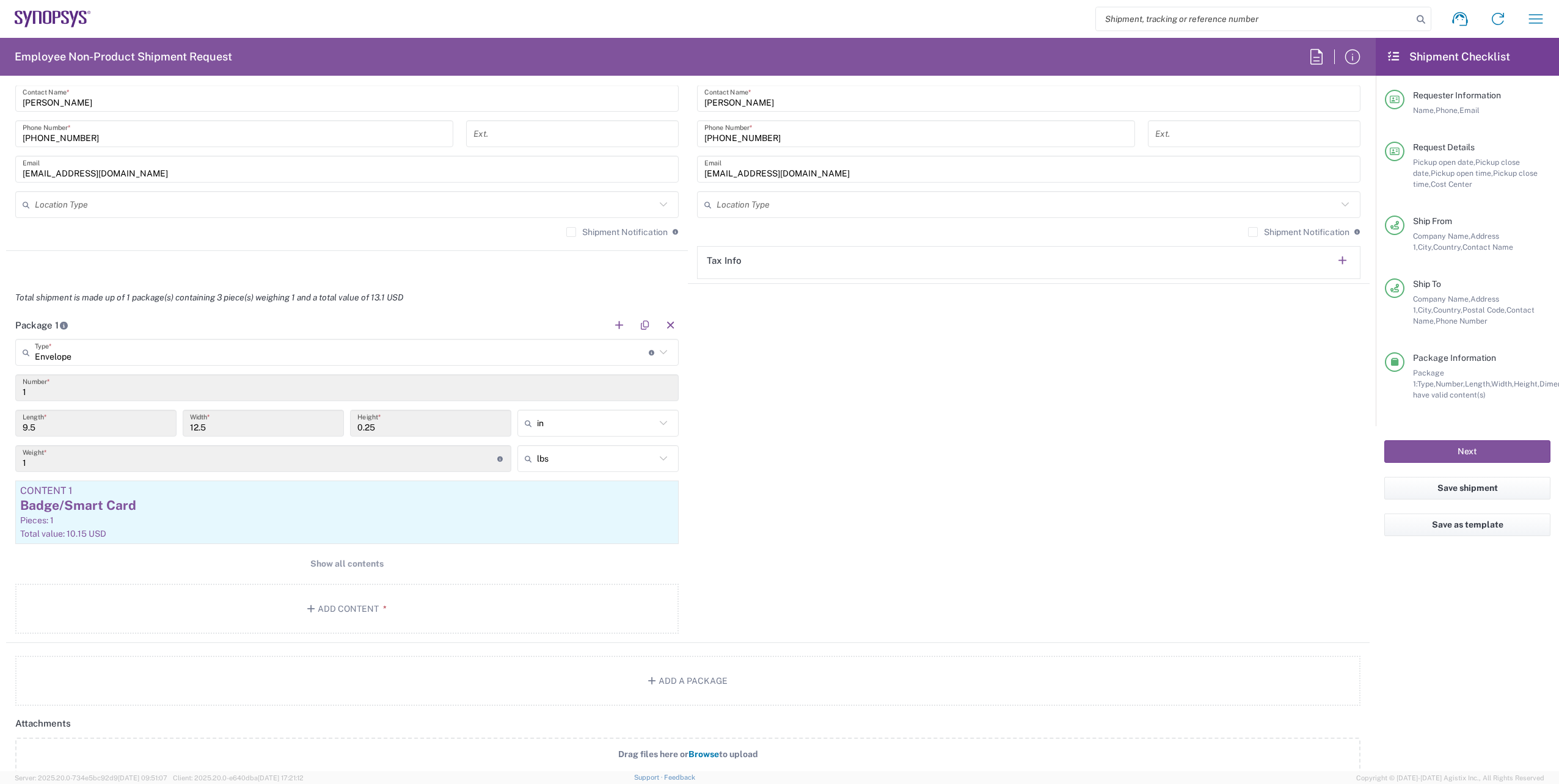
drag, startPoint x: 377, startPoint y: 576, endPoint x: 382, endPoint y: 580, distance: 6.4
click at [377, 576] on main "Envelope Type * Material used to package goods Envelope 1 Number * 9.5 Length *…" at bounding box center [347, 488] width 682 height 299
click at [382, 562] on button "Show all contents" at bounding box center [347, 564] width 663 height 23
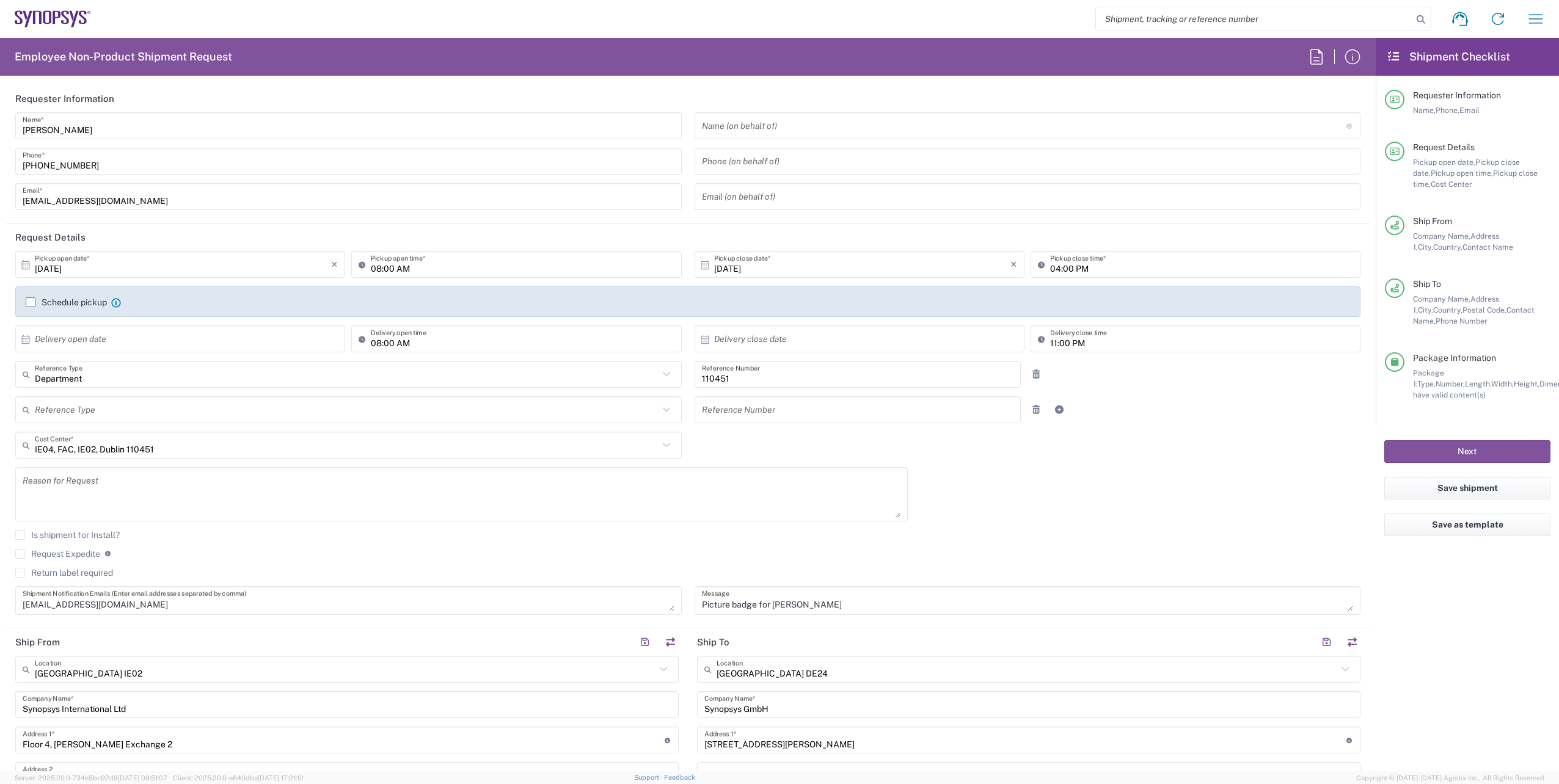
scroll to position [0, 0]
click at [1455, 455] on button "Next" at bounding box center [1467, 451] width 166 height 23
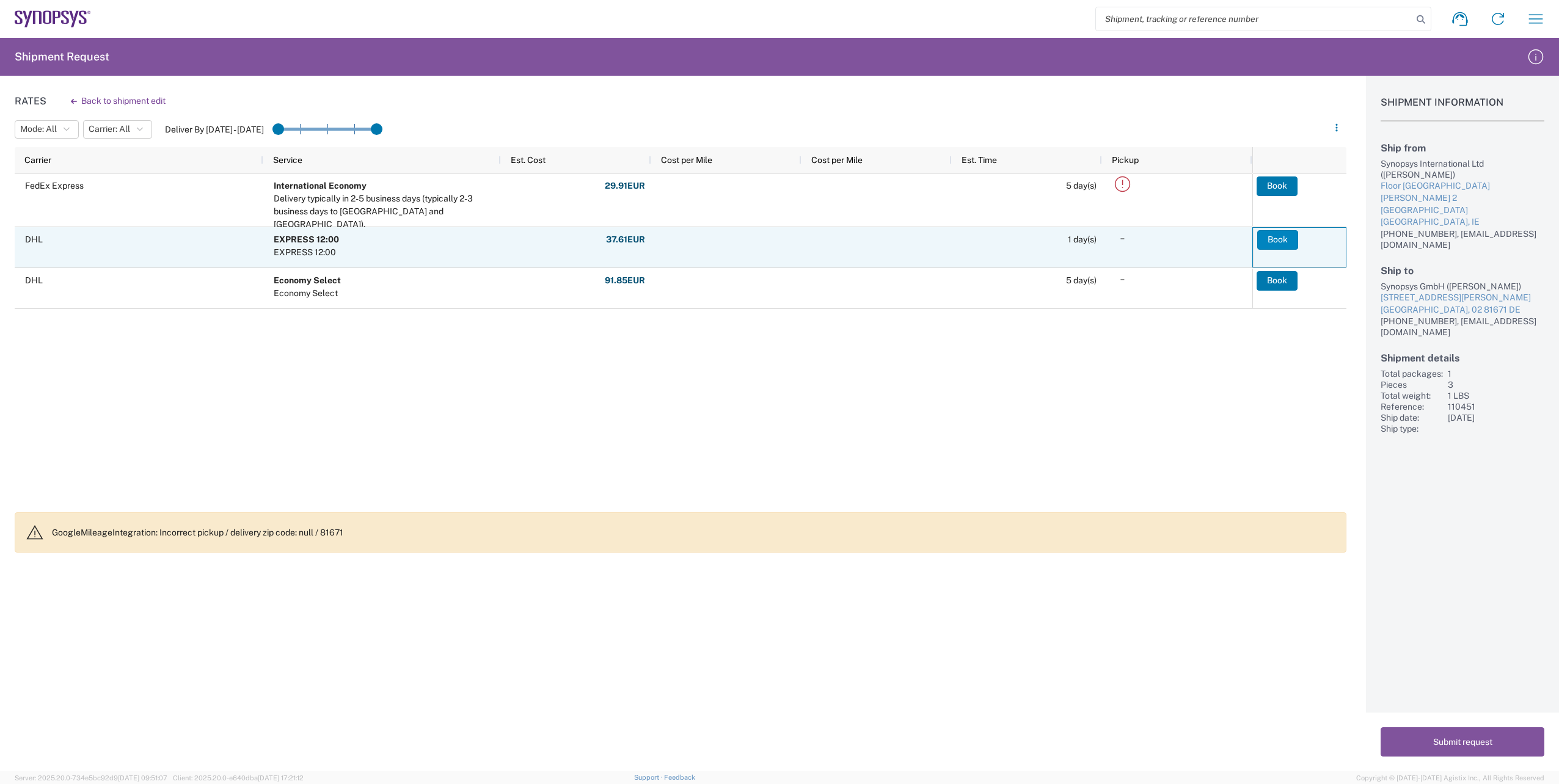
click at [1279, 239] on button "Book" at bounding box center [1277, 240] width 41 height 20
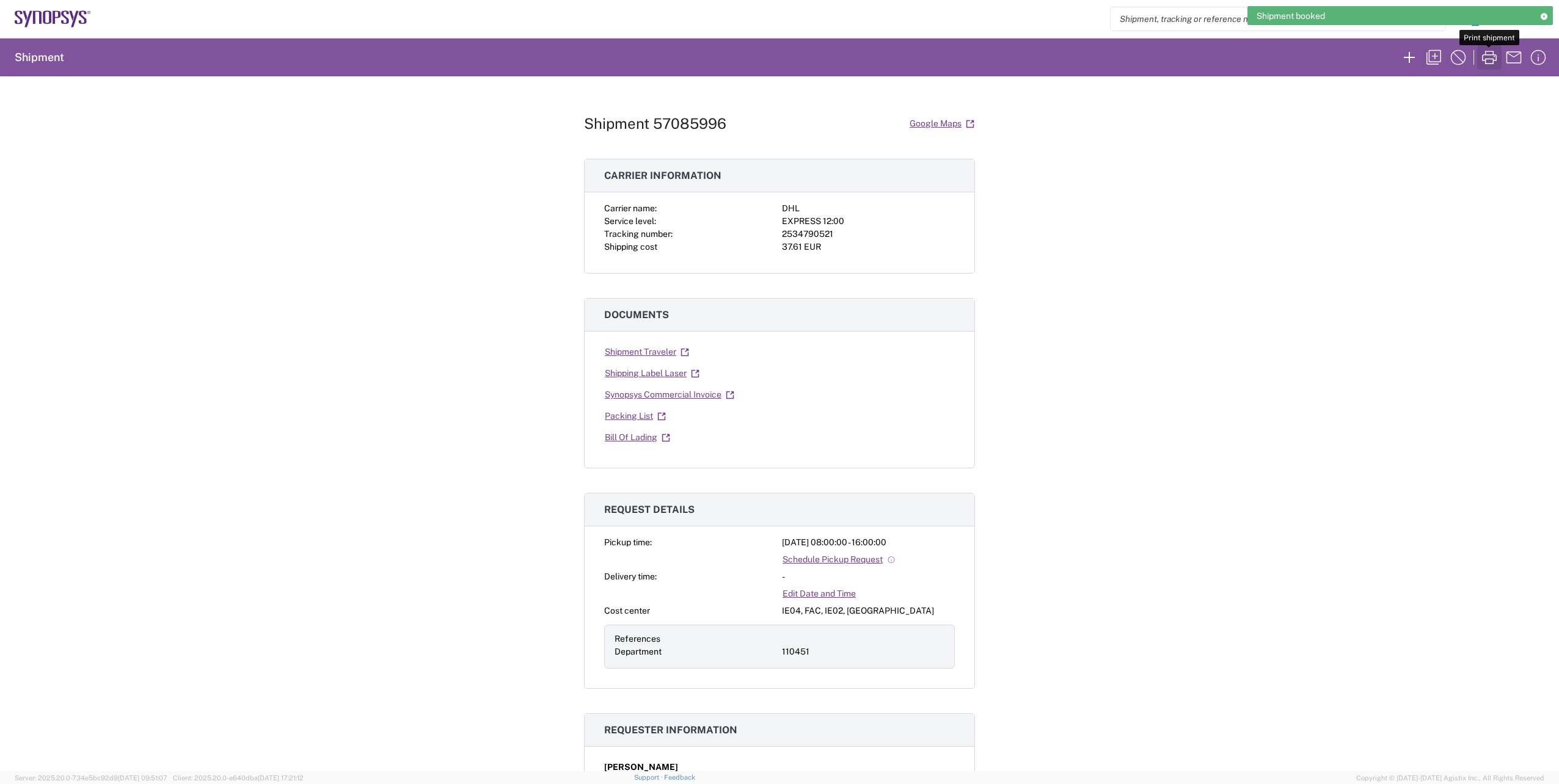
click at [1488, 58] on icon "button" at bounding box center [1489, 57] width 20 height 20
